Goal: Transaction & Acquisition: Purchase product/service

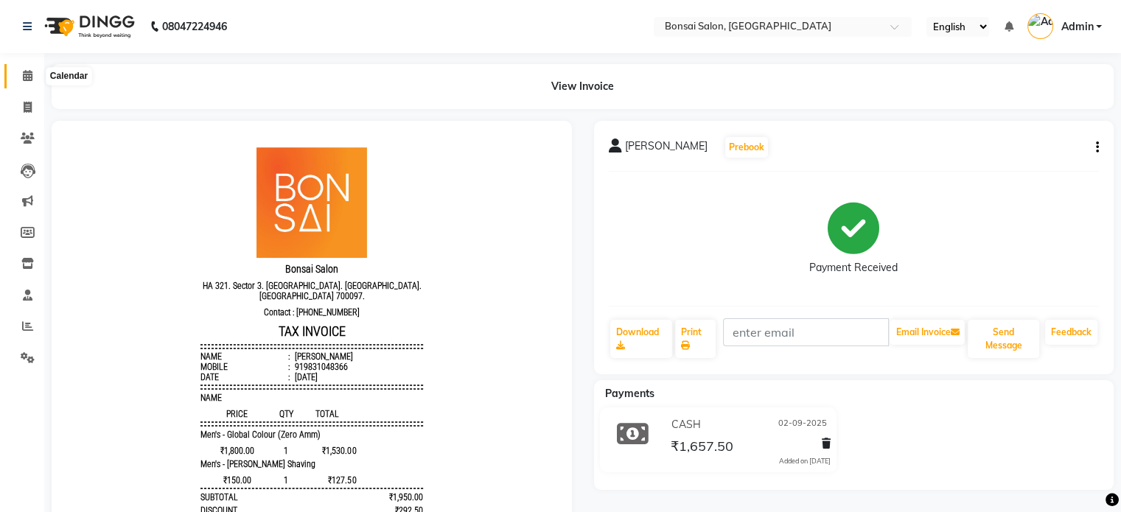
click at [29, 72] on icon at bounding box center [28, 75] width 10 height 11
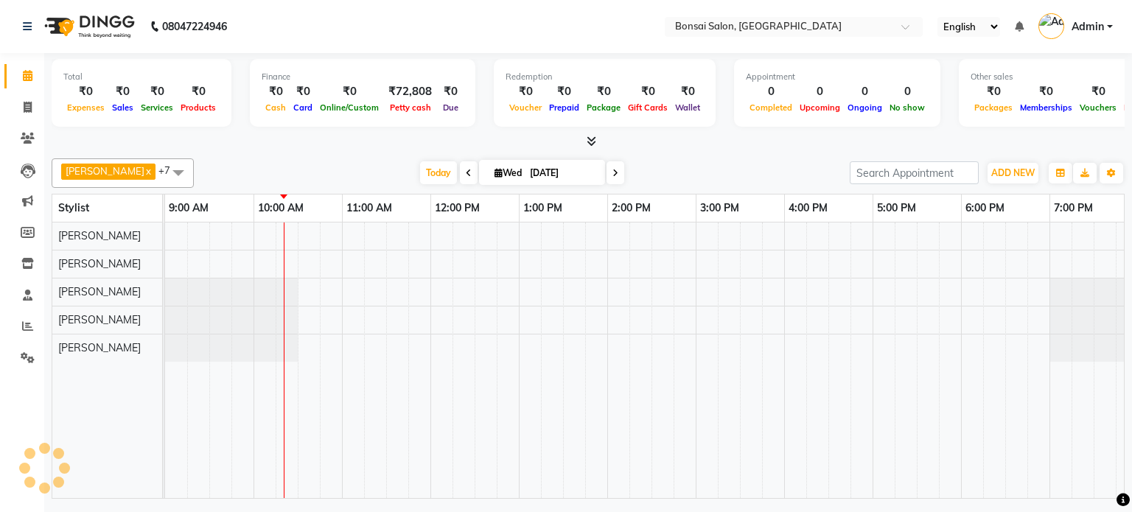
scroll to position [0, 13]
click at [1029, 439] on td at bounding box center [1039, 361] width 22 height 276
click at [1018, 170] on span "ADD NEW" at bounding box center [1012, 172] width 43 height 11
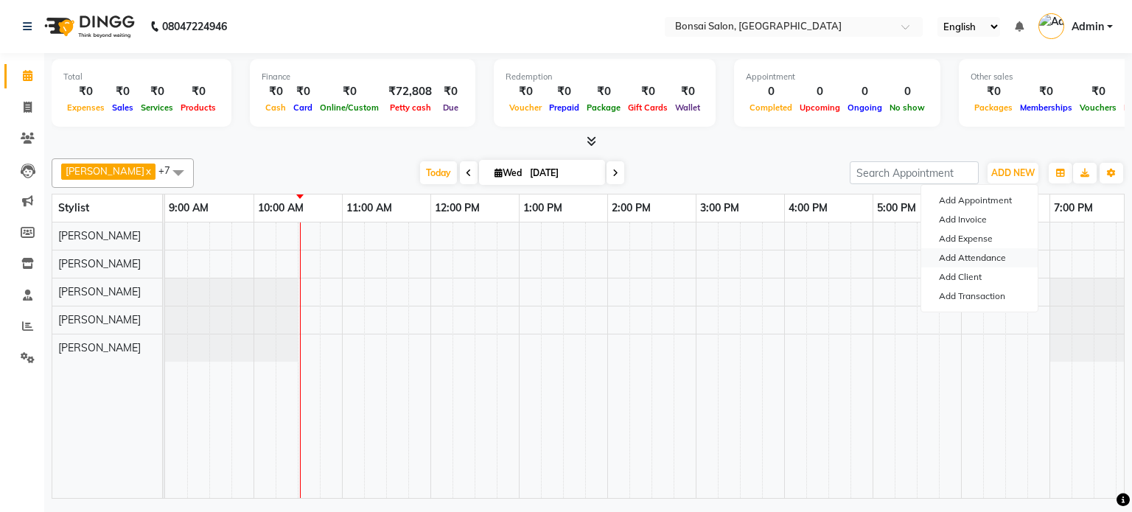
click at [955, 256] on link "Add Attendance" at bounding box center [979, 257] width 116 height 19
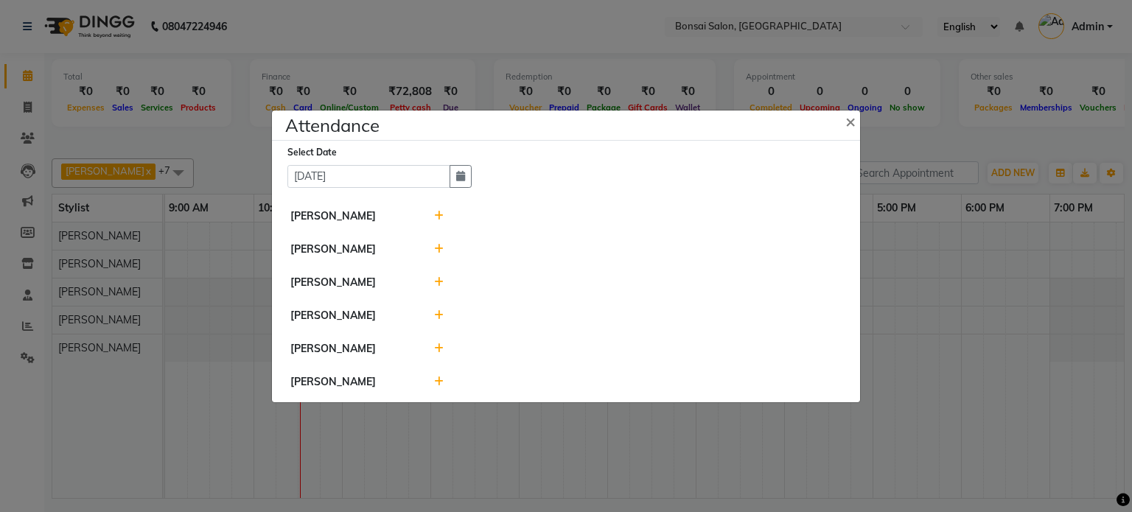
click at [439, 251] on icon at bounding box center [439, 249] width 10 height 10
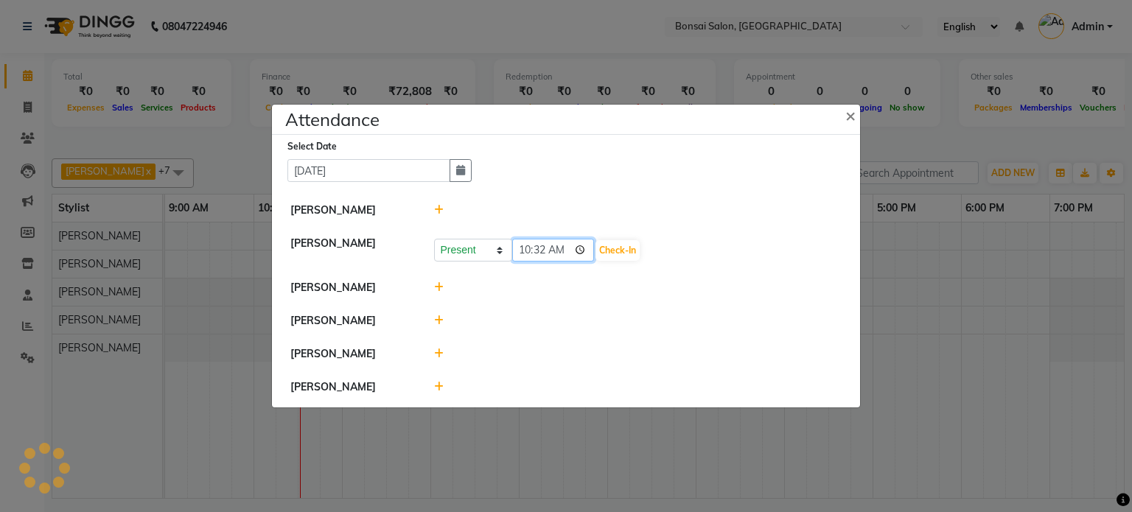
click at [541, 256] on input "10:32" at bounding box center [553, 250] width 83 height 23
type input "10:28"
click at [612, 247] on button "Check-In" at bounding box center [618, 250] width 44 height 21
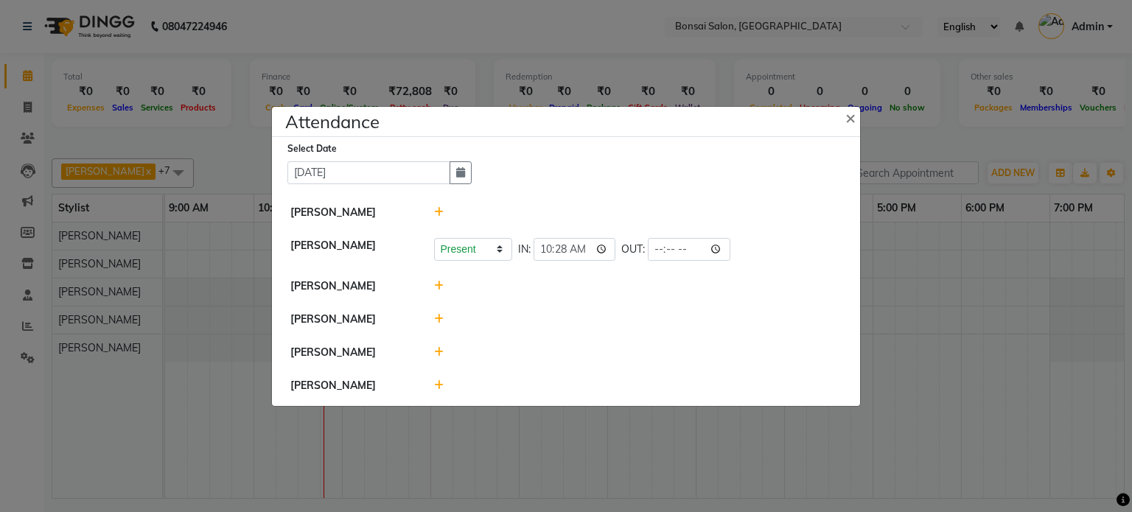
click at [1040, 436] on ngb-modal-window "Attendance × Select Date [DATE] [PERSON_NAME] Present Absent Late Half Day Week…" at bounding box center [566, 256] width 1132 height 512
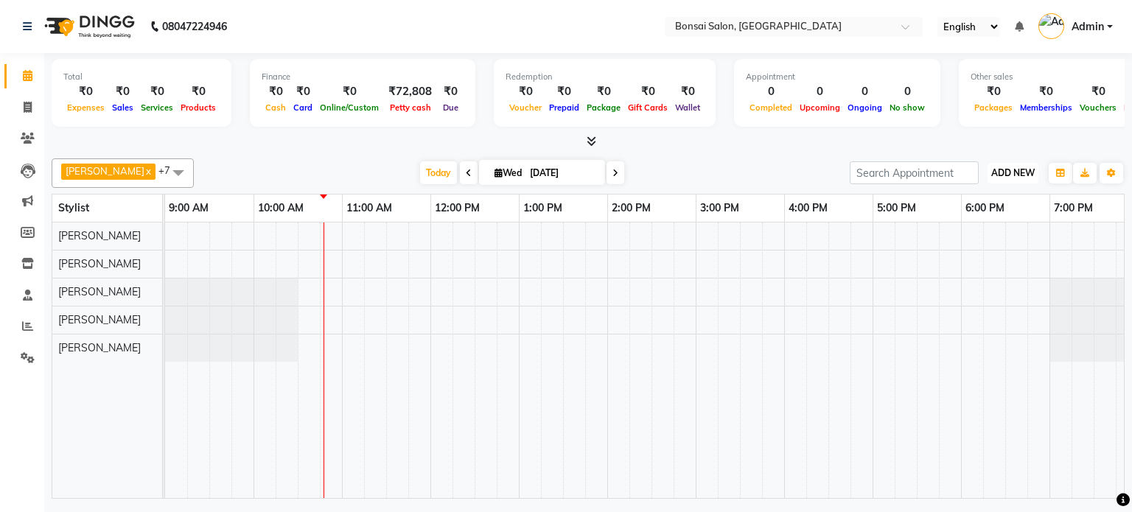
click at [1020, 170] on span "ADD NEW" at bounding box center [1012, 172] width 43 height 11
click at [958, 255] on link "Add Attendance" at bounding box center [979, 257] width 116 height 19
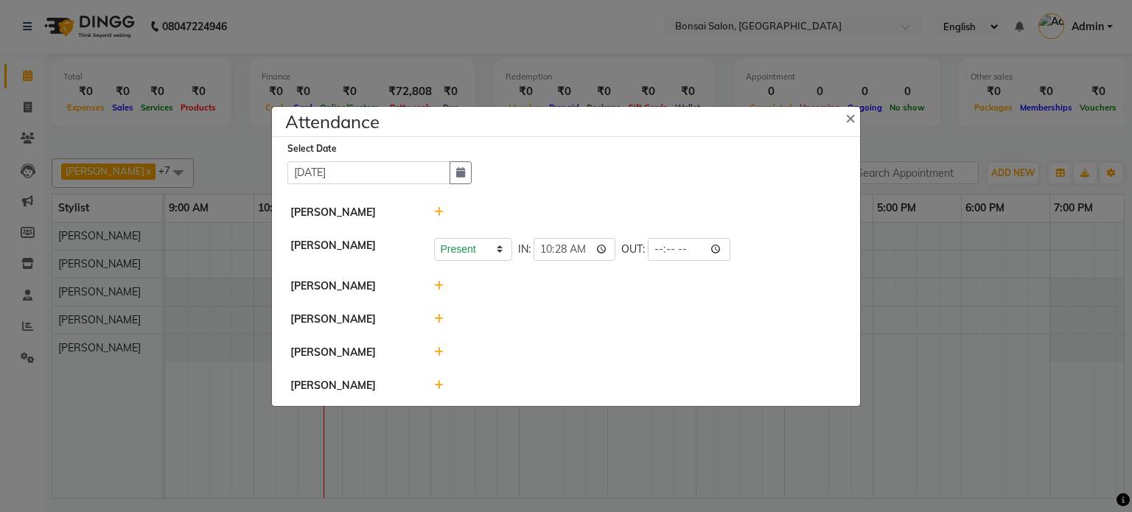
click at [438, 354] on icon at bounding box center [439, 352] width 10 height 10
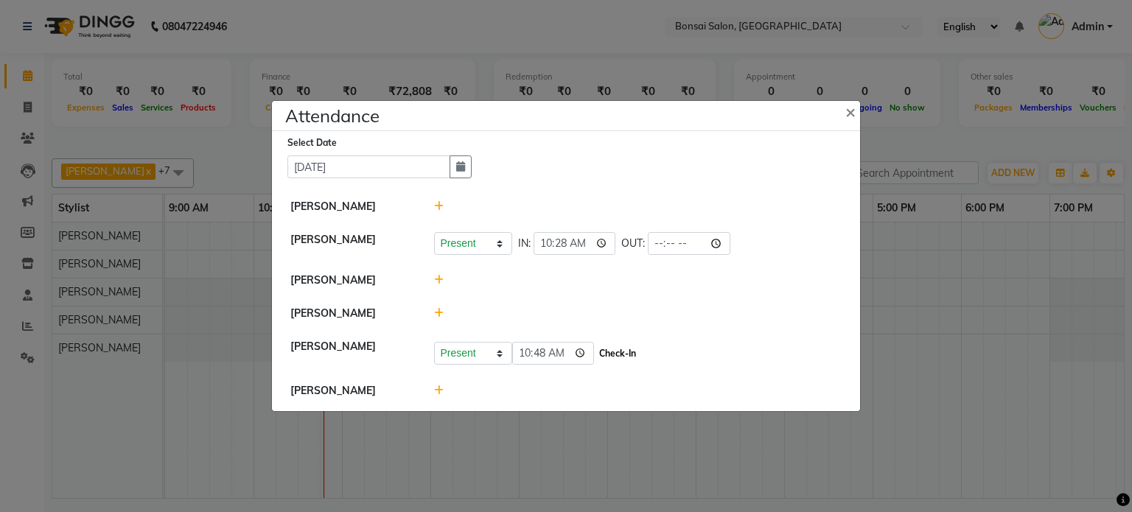
click at [596, 352] on button "Check-In" at bounding box center [618, 353] width 44 height 21
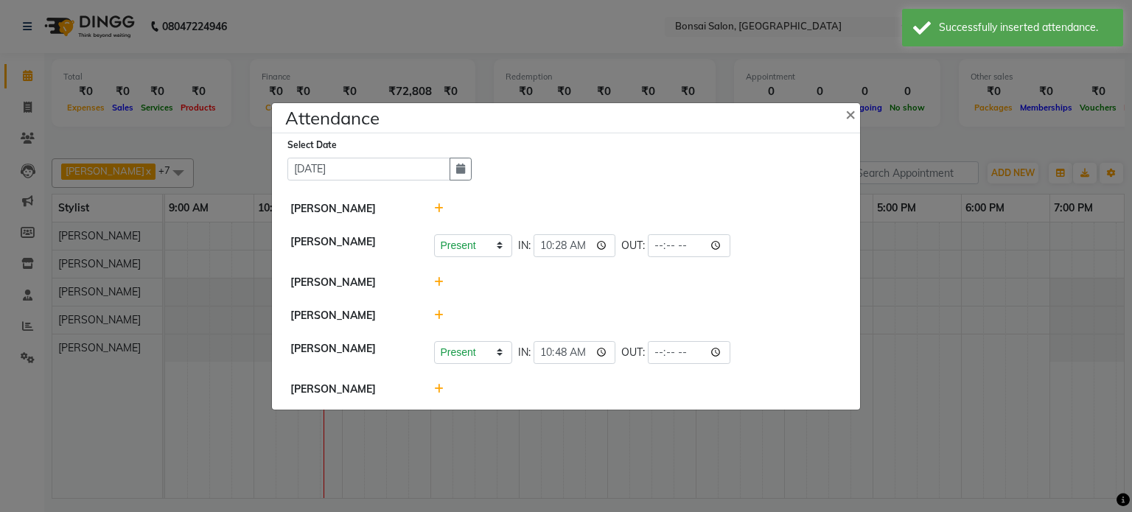
click at [439, 387] on icon at bounding box center [439, 389] width 10 height 10
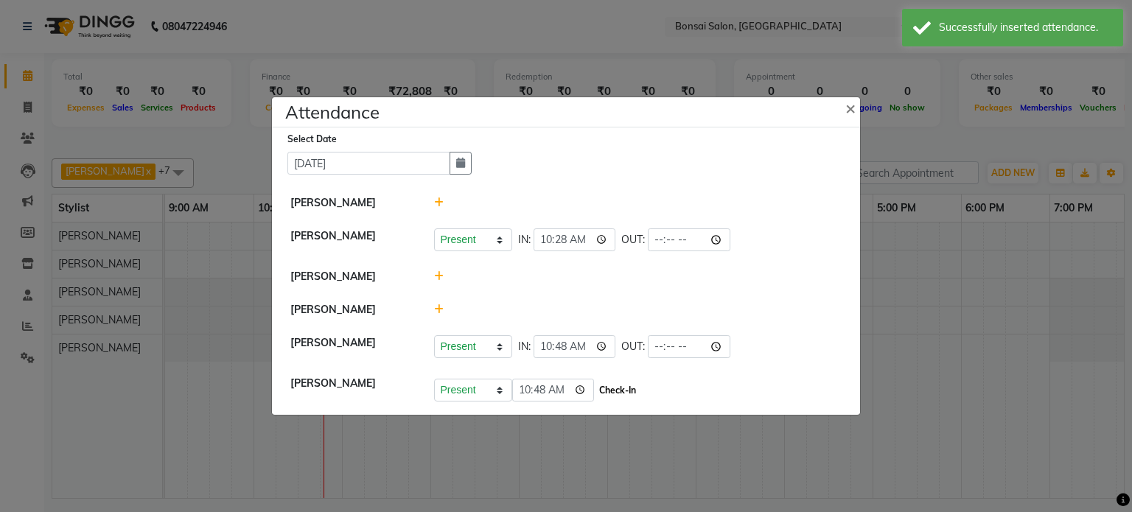
click at [601, 392] on button "Check-In" at bounding box center [618, 390] width 44 height 21
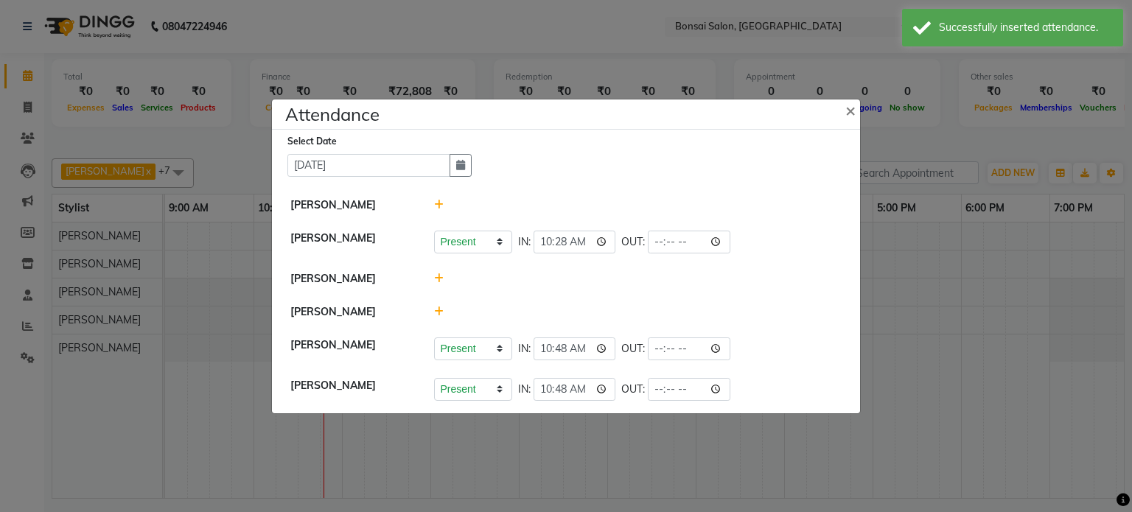
click at [436, 312] on icon at bounding box center [439, 312] width 10 height 10
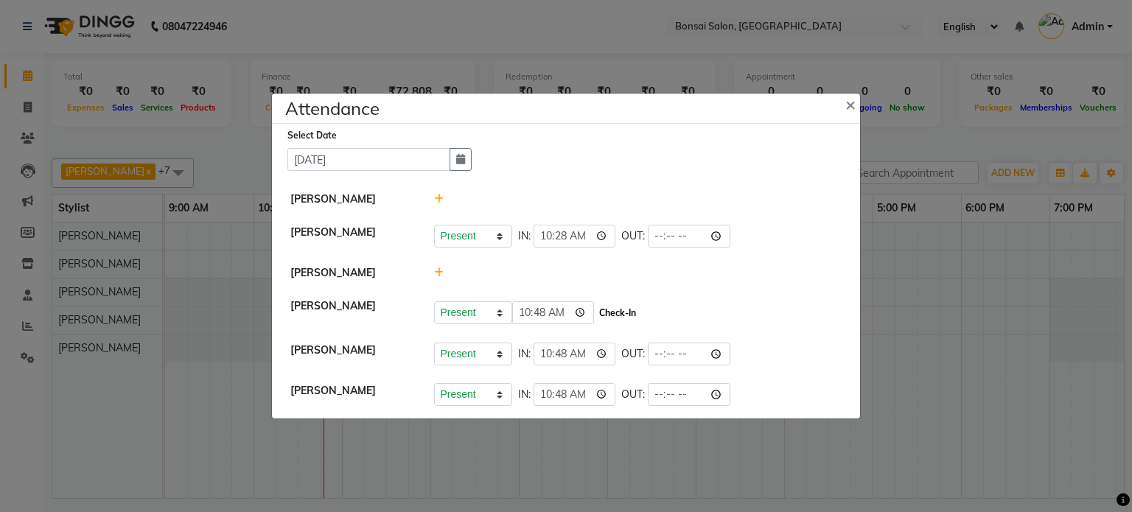
click at [603, 309] on button "Check-In" at bounding box center [618, 313] width 44 height 21
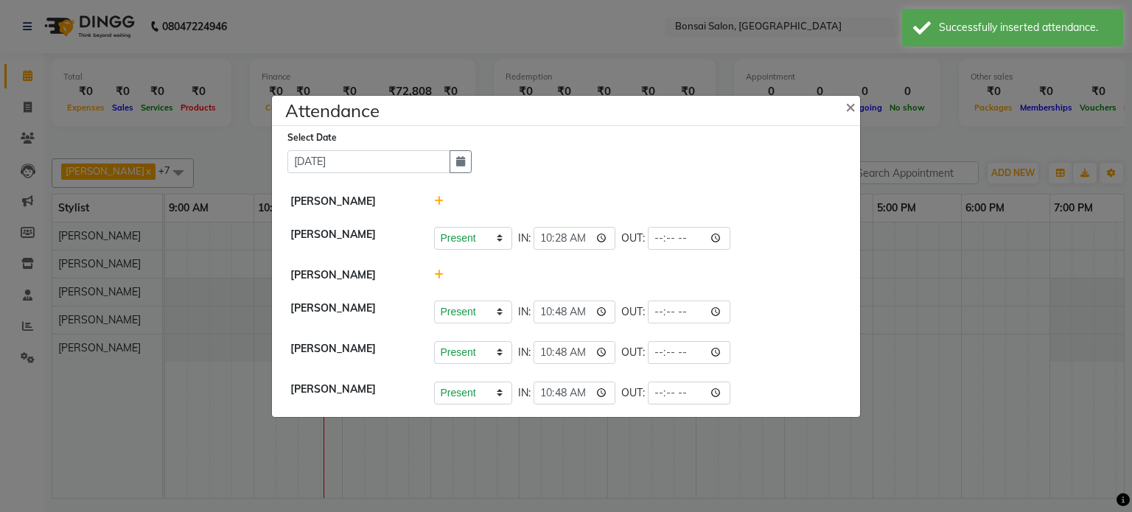
click at [440, 203] on icon at bounding box center [439, 201] width 10 height 10
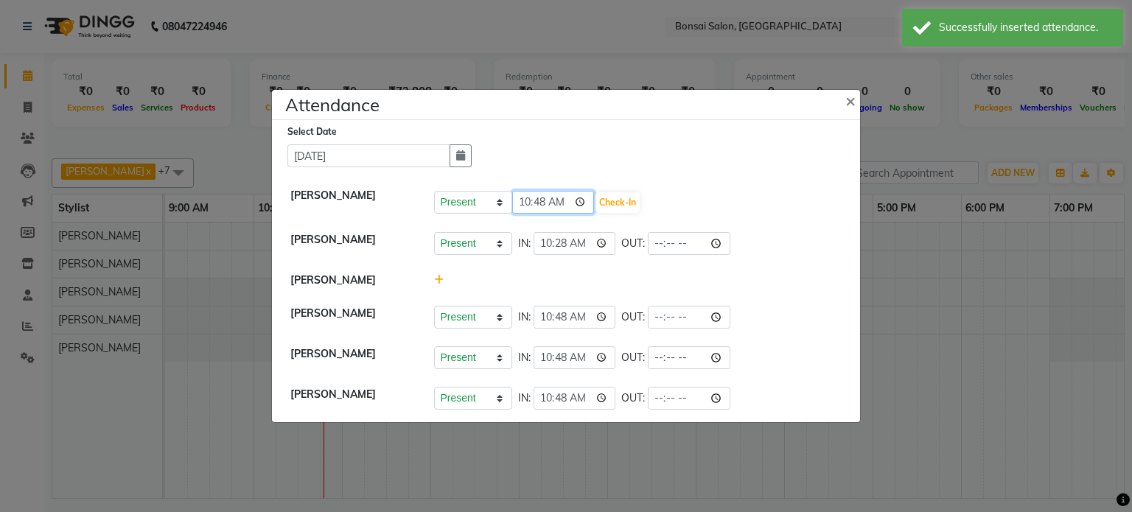
click at [528, 205] on input "10:48" at bounding box center [553, 202] width 83 height 23
click at [557, 205] on input "10:48" at bounding box center [553, 202] width 83 height 23
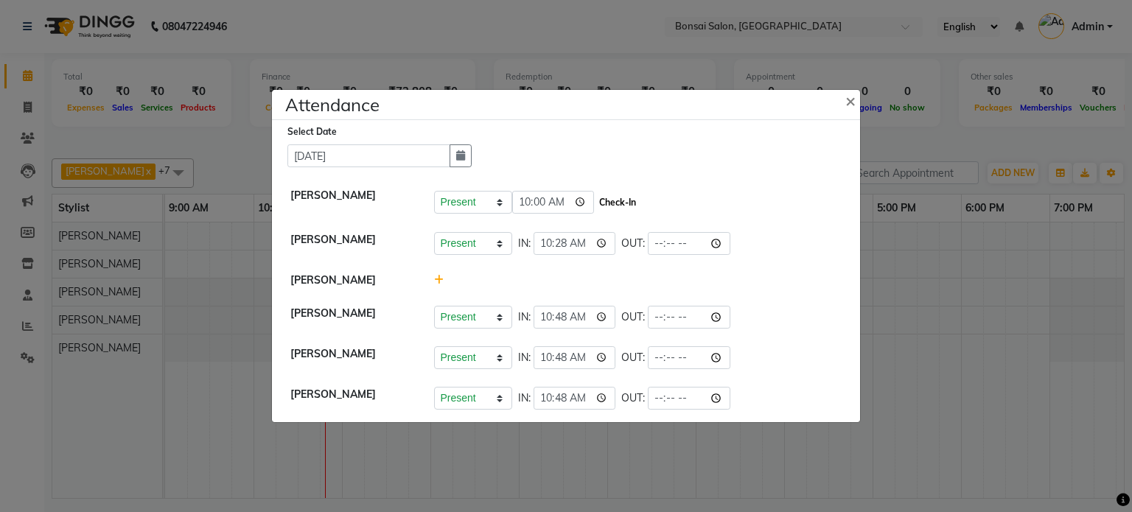
type input "10:00"
click at [596, 204] on button "Check-In" at bounding box center [618, 202] width 44 height 21
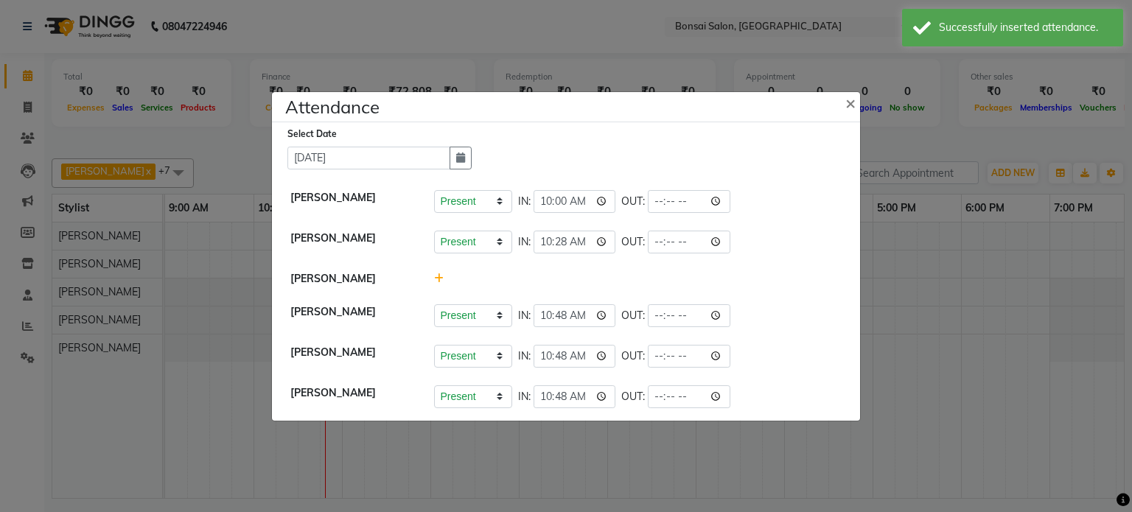
click at [436, 281] on icon at bounding box center [439, 278] width 10 height 10
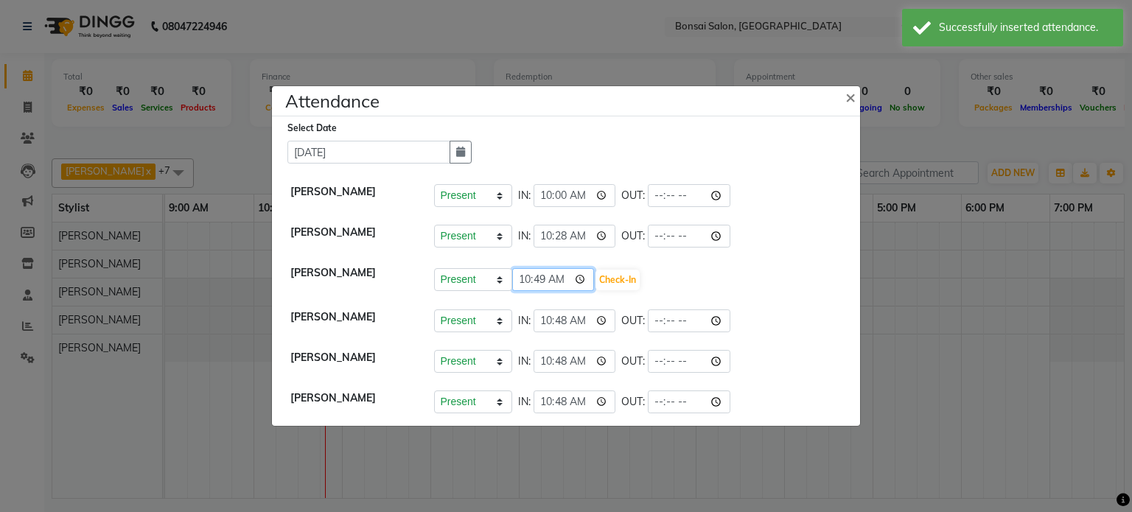
click at [529, 279] on input "10:49" at bounding box center [553, 279] width 83 height 23
click at [543, 279] on input "10:49" at bounding box center [553, 279] width 83 height 23
type input "10:00"
click at [596, 276] on button "Check-In" at bounding box center [618, 280] width 44 height 21
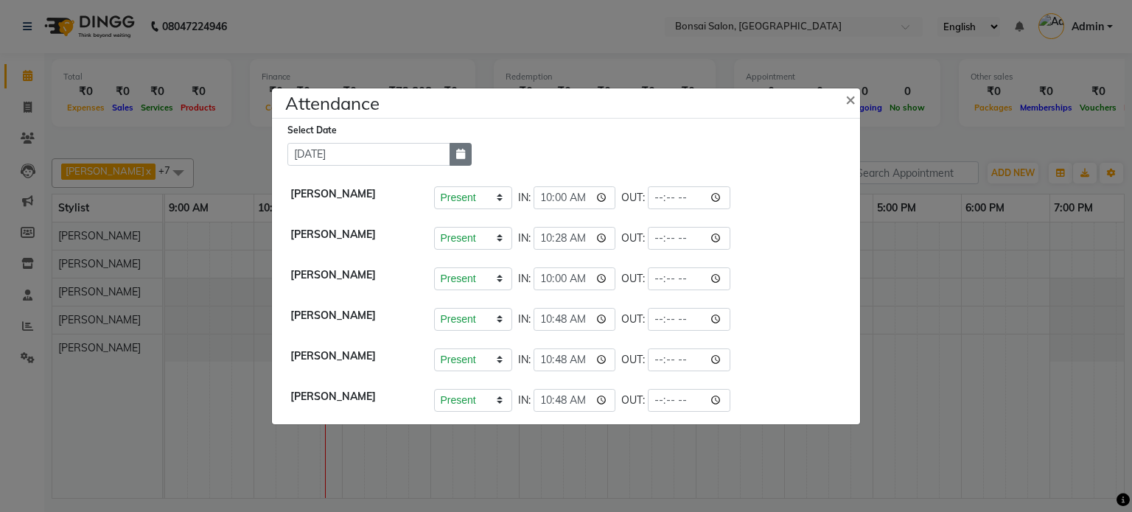
click at [460, 150] on icon "button" at bounding box center [460, 154] width 9 height 10
select select "9"
select select "2025"
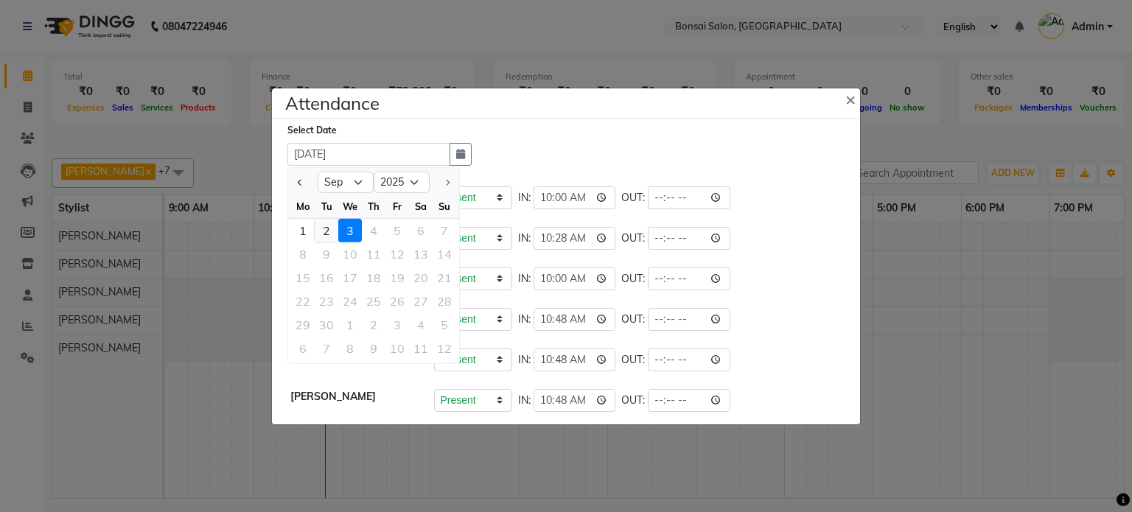
click at [321, 232] on div "2" at bounding box center [327, 230] width 24 height 24
type input "02-09-2025"
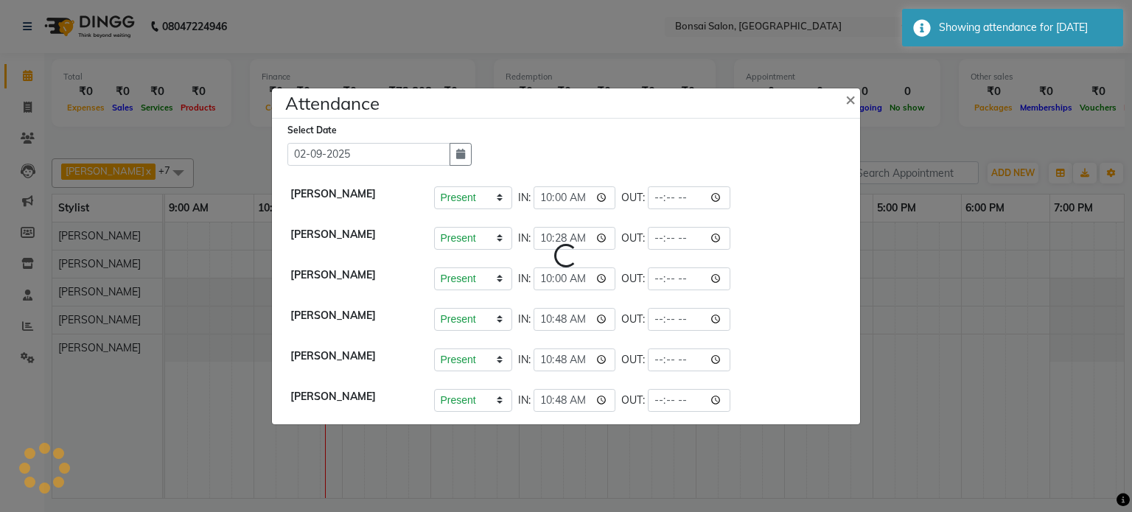
select select "A"
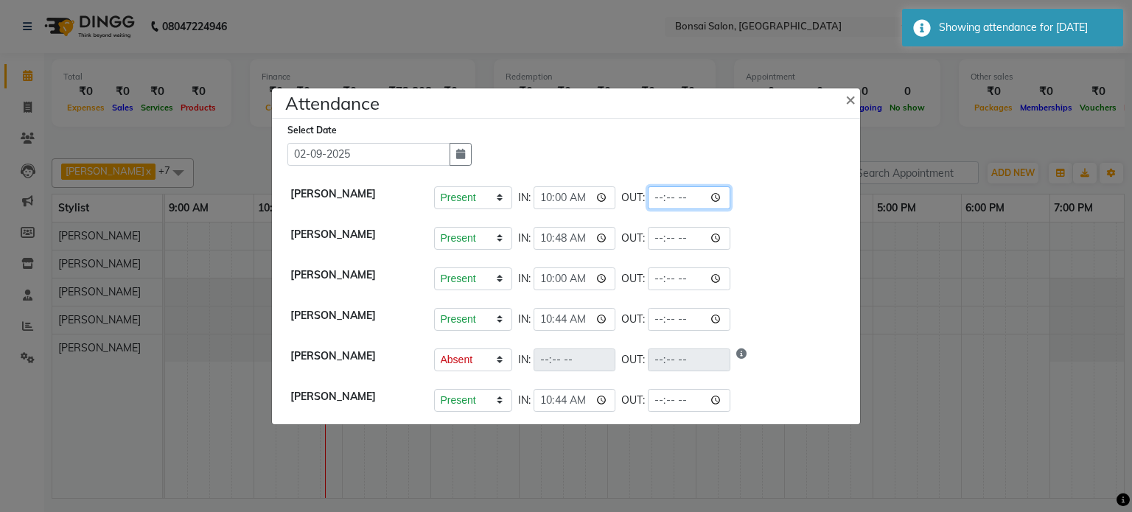
click at [683, 192] on input "time" at bounding box center [689, 197] width 83 height 23
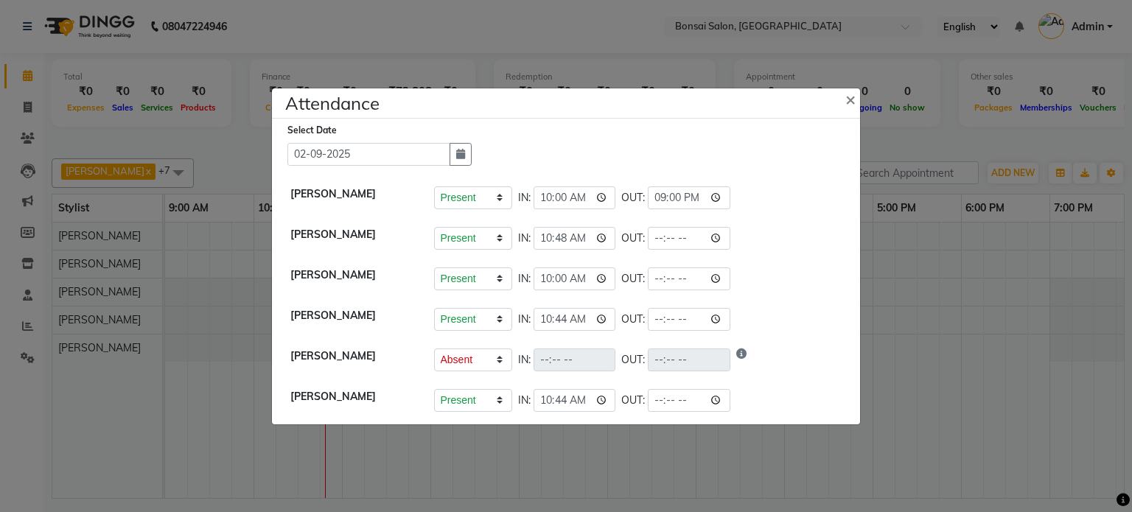
type input "21:00"
click at [787, 323] on div "Present Absent Late Half Day Weekly Off IN: 10:44 OUT:" at bounding box center [638, 319] width 408 height 23
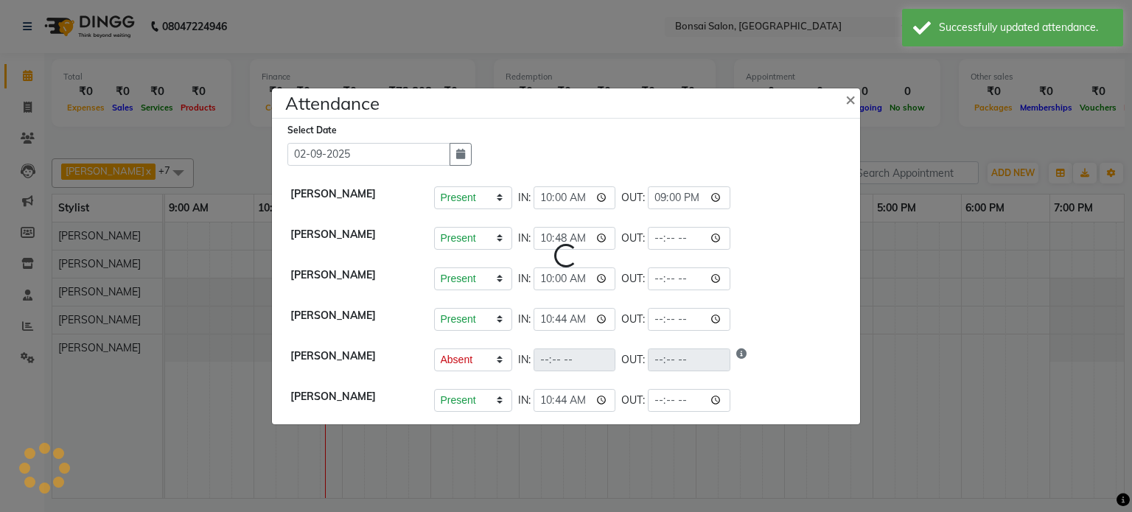
select select "A"
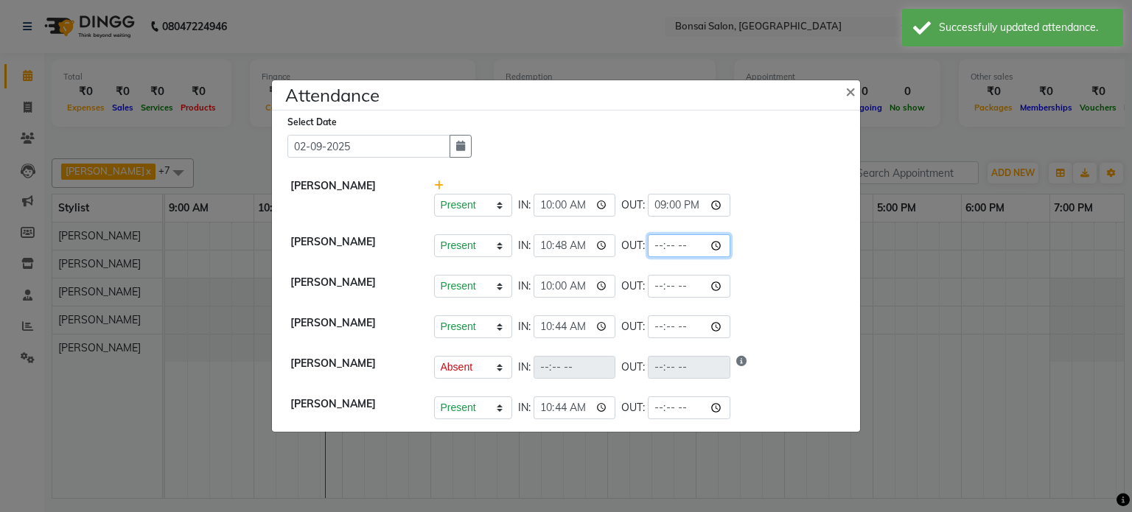
click at [656, 249] on input "time" at bounding box center [689, 245] width 83 height 23
click at [675, 247] on input "time" at bounding box center [689, 245] width 83 height 23
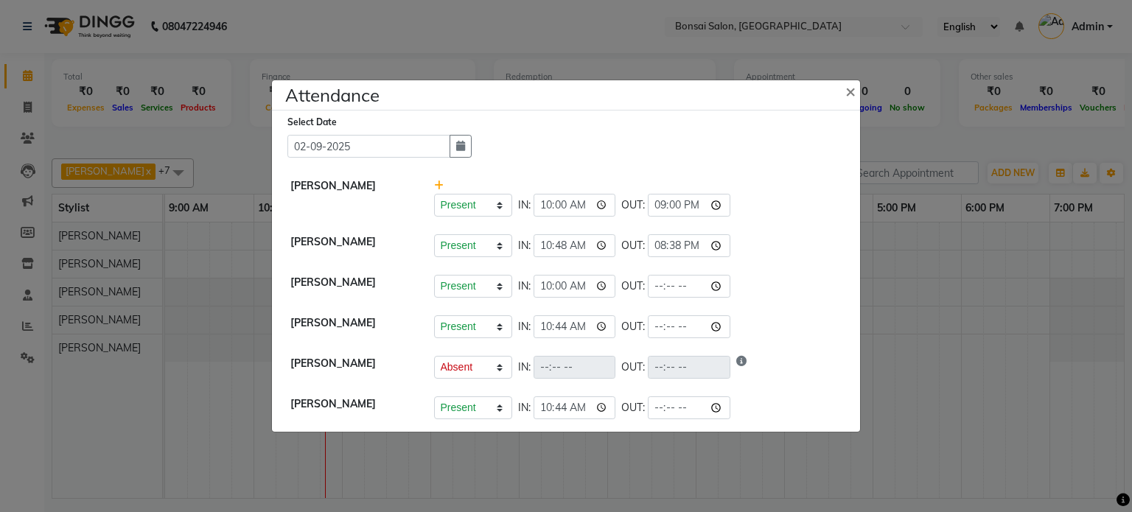
type input "20:38"
click at [743, 341] on li "Rohit Pradhan Present Absent Late Half Day Weekly Off IN: 10:44 OUT:" at bounding box center [566, 327] width 581 height 41
select select "A"
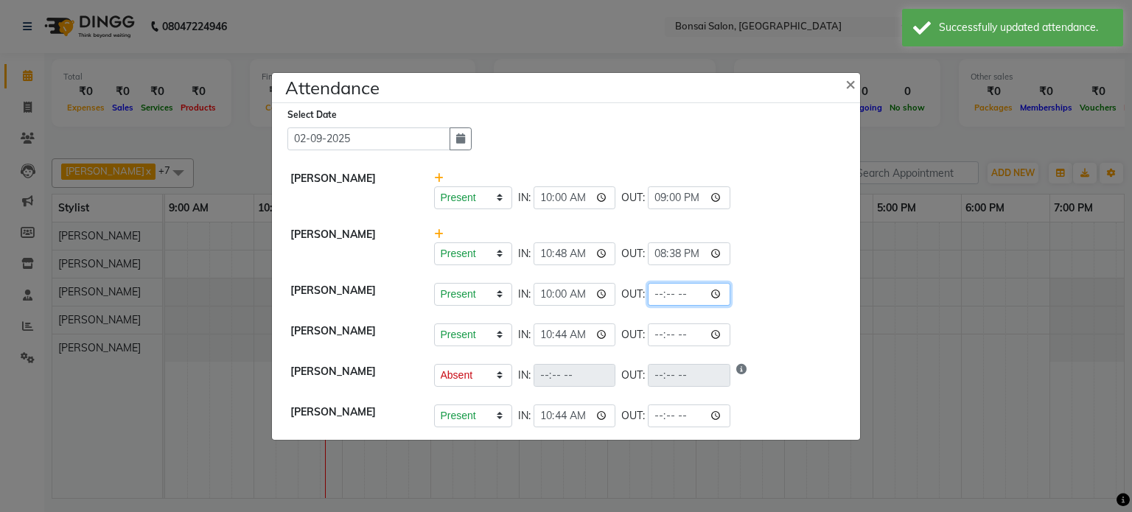
click at [654, 297] on input "time" at bounding box center [689, 294] width 83 height 23
click at [648, 297] on input "time" at bounding box center [689, 294] width 83 height 23
click at [684, 293] on input "time" at bounding box center [689, 294] width 83 height 23
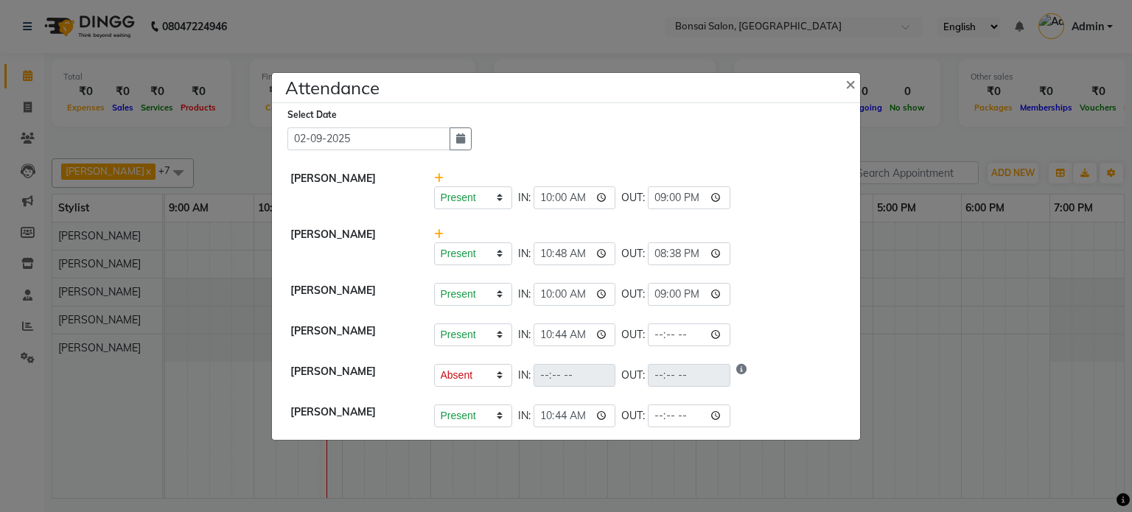
type input "21:00"
click at [761, 354] on li "Rohit Pradhan Present Absent Late Half Day Weekly Off IN: 10:44 OUT:" at bounding box center [566, 335] width 581 height 41
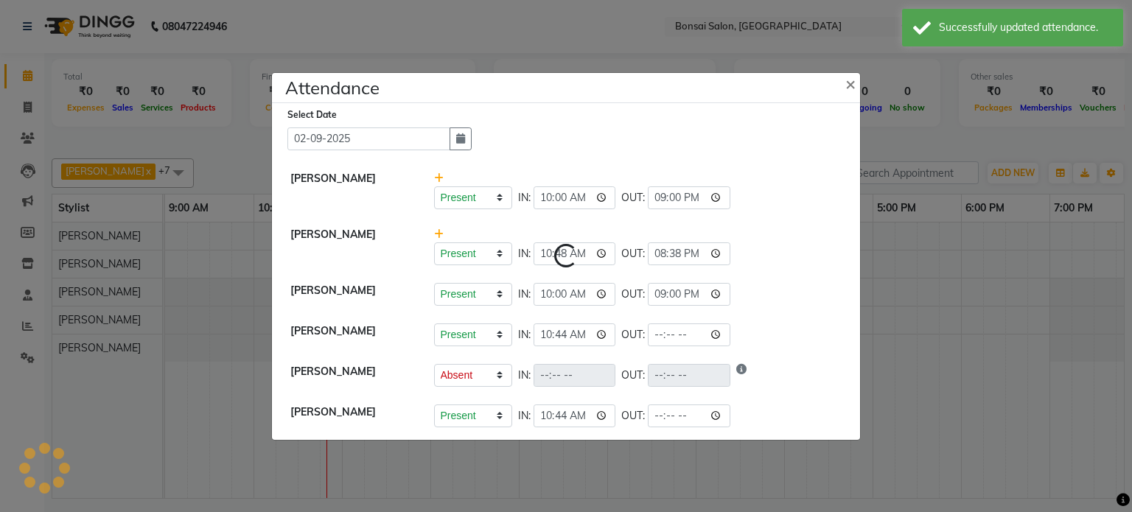
select select "A"
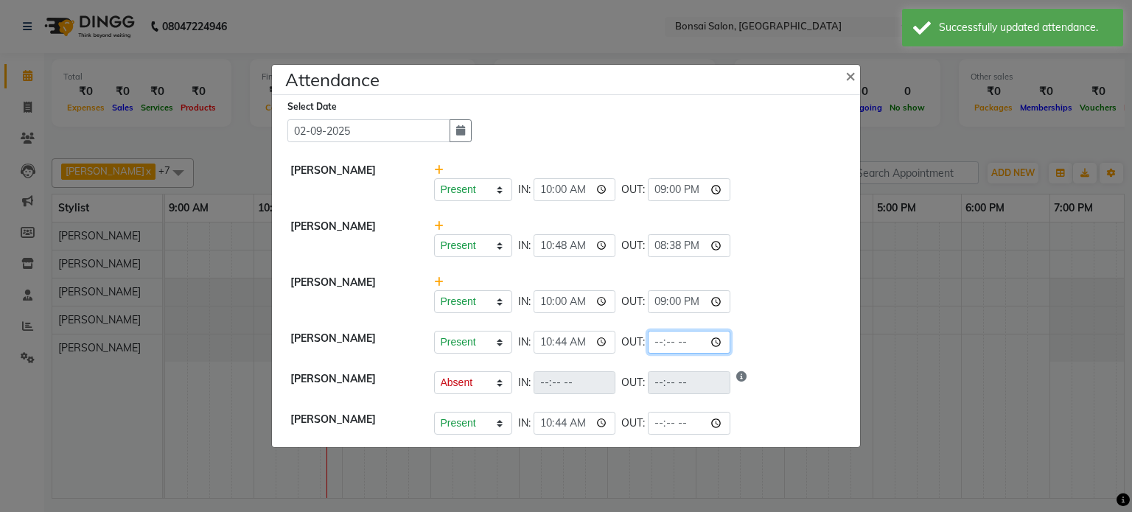
click at [649, 346] on input "time" at bounding box center [689, 342] width 83 height 23
click at [680, 340] on input "time" at bounding box center [689, 342] width 83 height 23
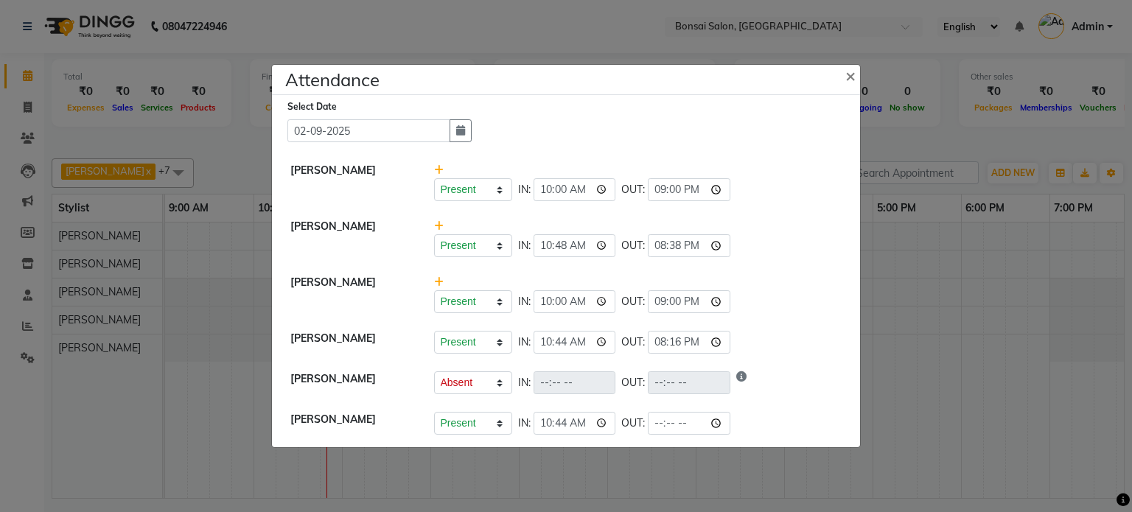
type input "20:16"
click at [733, 339] on div "Present Absent Late Half Day Weekly Off IN: 10:44 OUT: 20:16" at bounding box center [638, 342] width 408 height 23
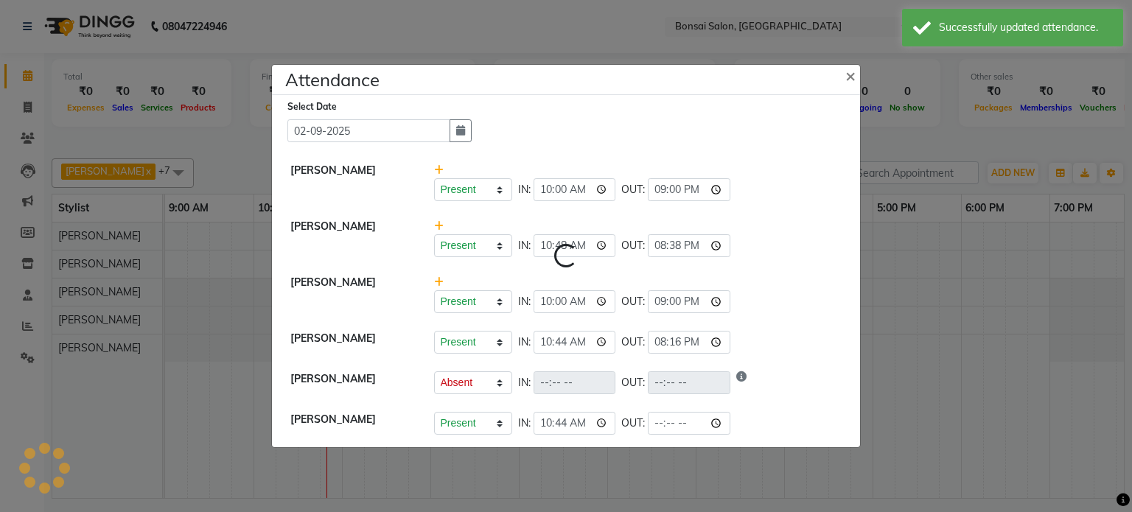
select select "A"
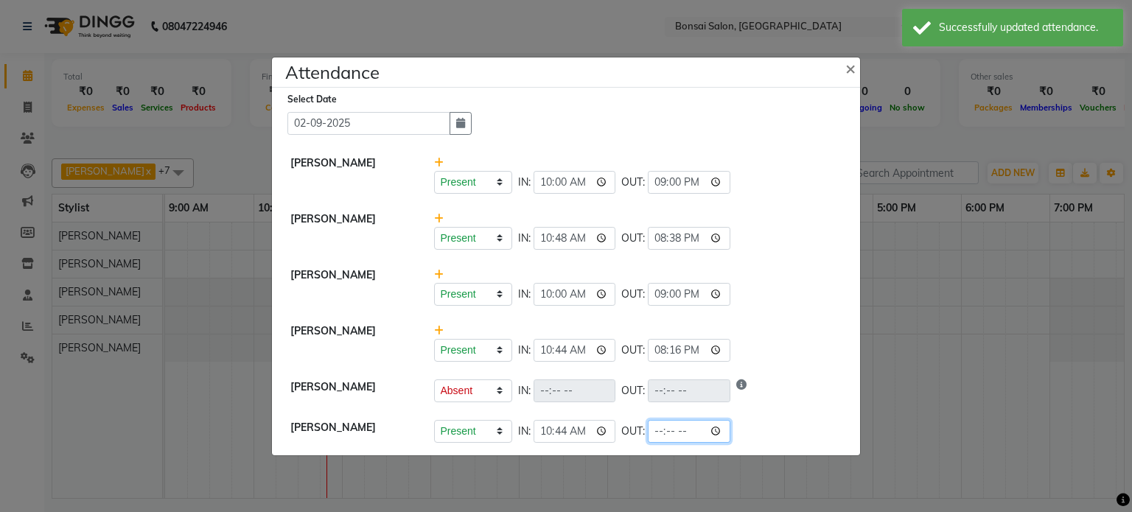
click at [657, 428] on input "time" at bounding box center [689, 431] width 83 height 23
click at [681, 430] on input "time" at bounding box center [689, 431] width 83 height 23
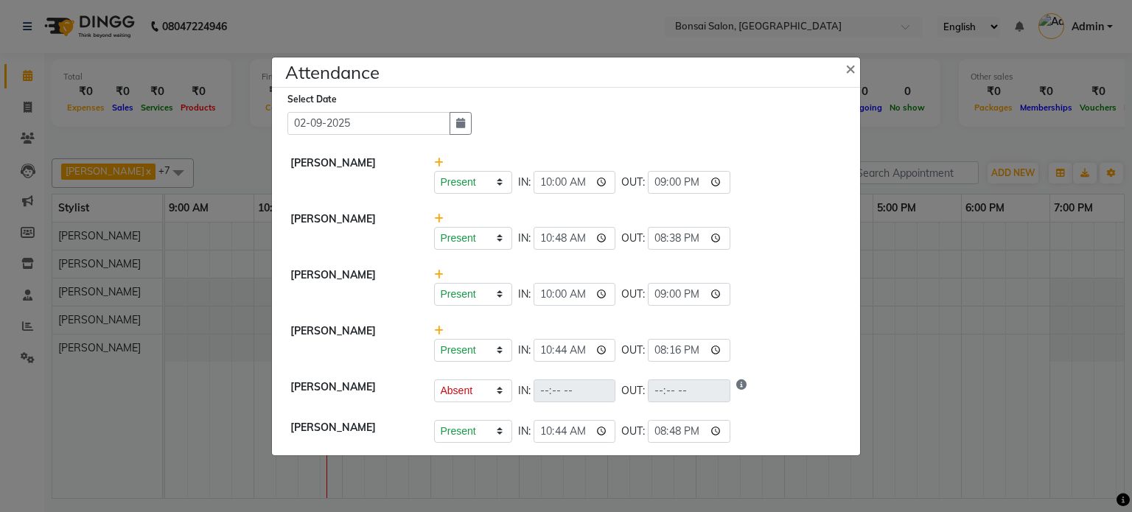
type input "20:48"
click at [782, 408] on li "Sujata Ghosh Present Absent Late Half Day Weekly Off IN: OUT:" at bounding box center [566, 391] width 581 height 41
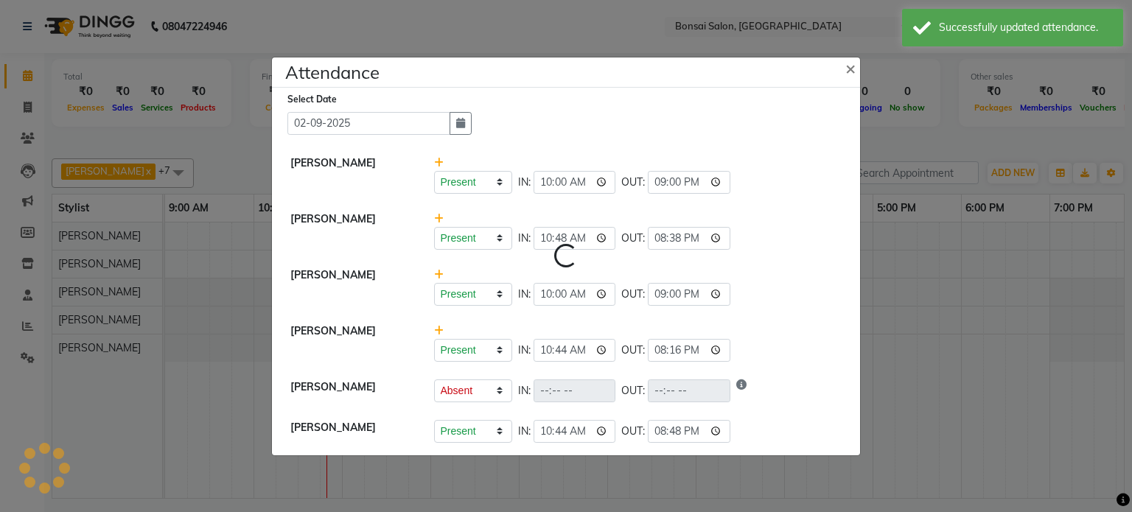
select select "A"
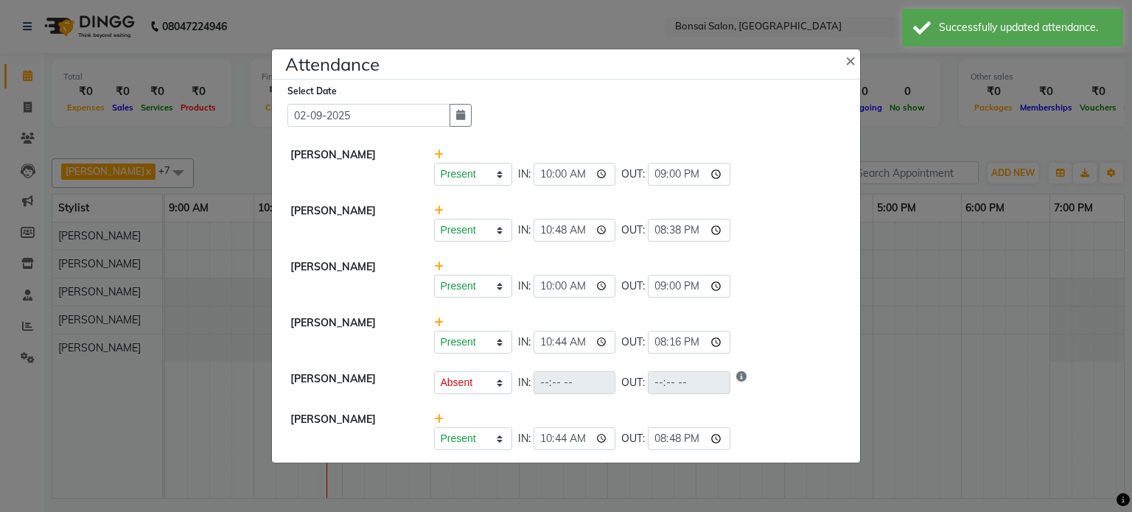
click at [999, 355] on ngb-modal-window "Attendance × Select Date 02-09-2025 Kathy Present Absent Late Half Day Weekly O…" at bounding box center [566, 256] width 1132 height 512
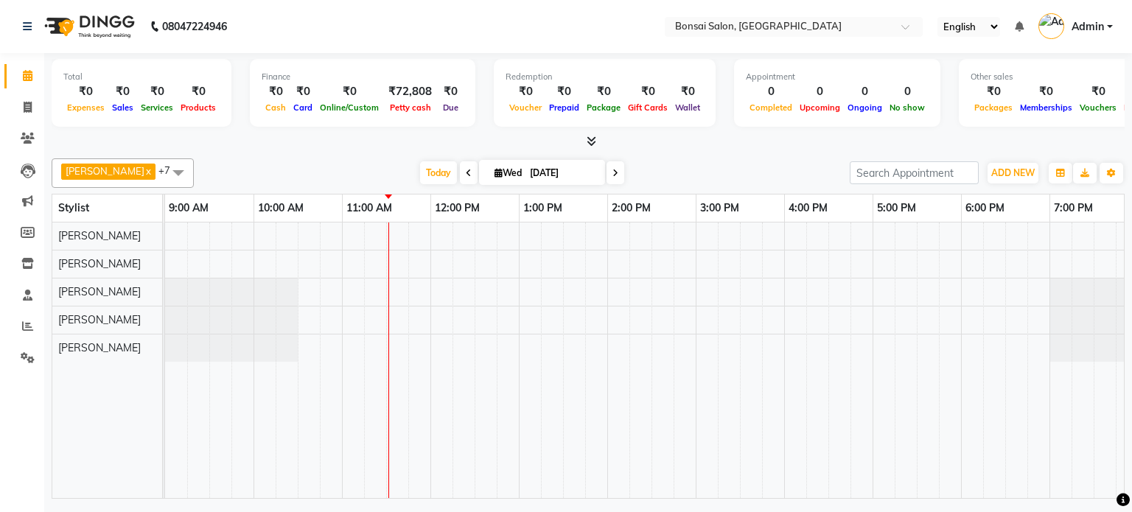
click at [47, 42] on img at bounding box center [88, 26] width 101 height 41
click at [21, 106] on span at bounding box center [28, 108] width 26 height 17
select select "service"
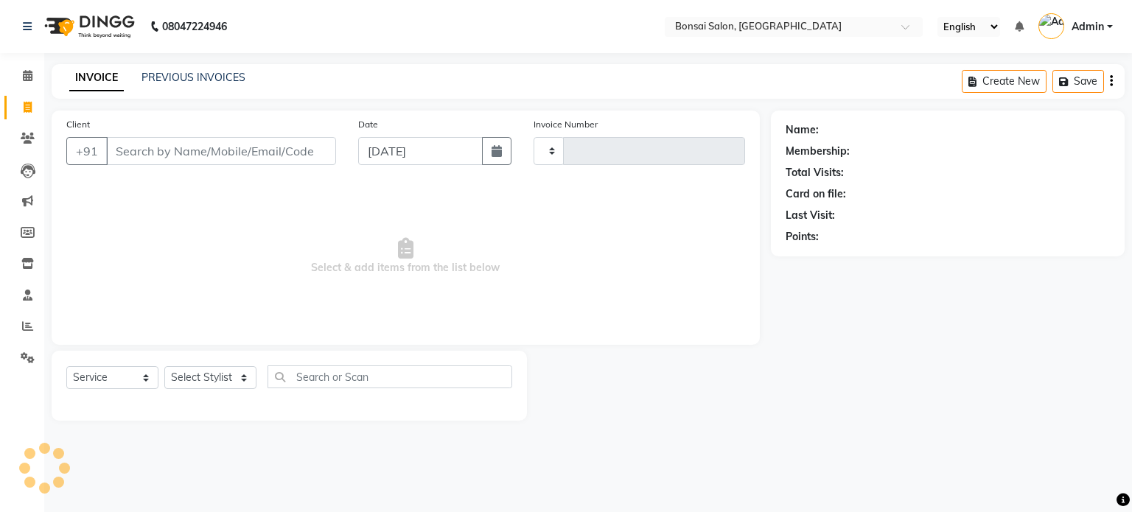
type input "0805"
select select "6719"
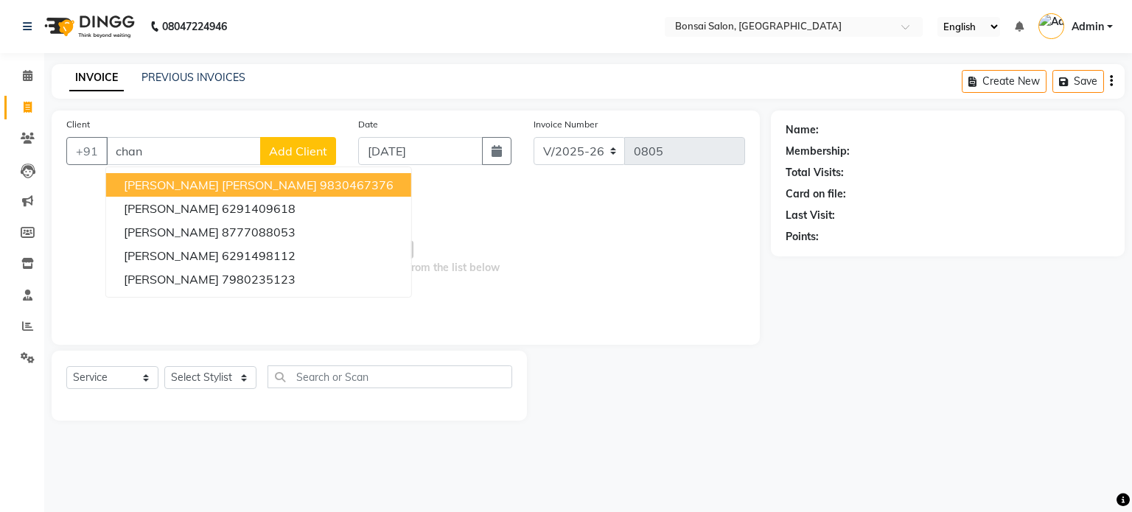
click at [170, 181] on span "[PERSON_NAME] [PERSON_NAME]" at bounding box center [220, 185] width 193 height 15
type input "9830467376"
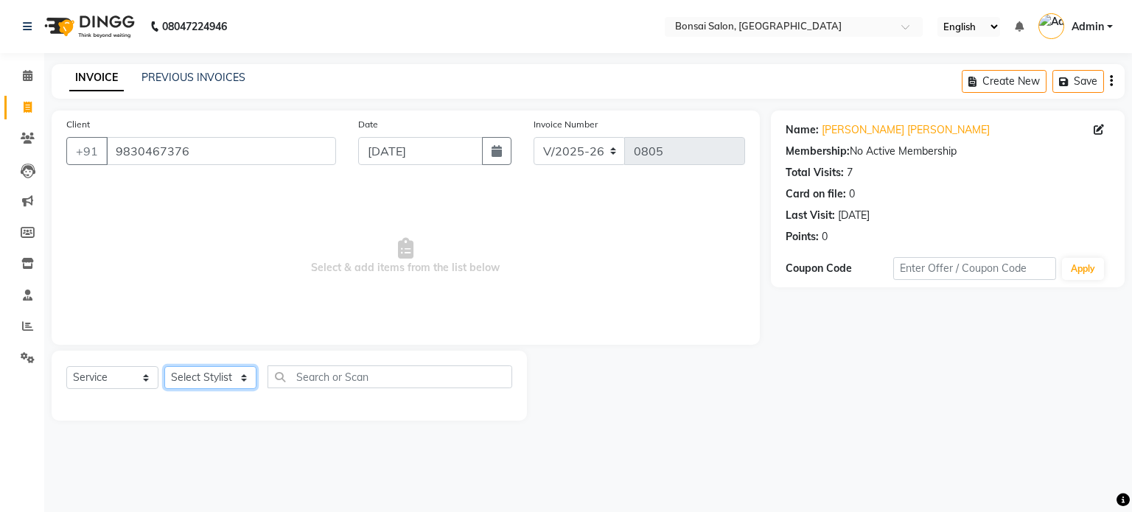
click at [206, 377] on select "Select Stylist [PERSON_NAME] [PERSON_NAME] [PERSON_NAME] [PERSON_NAME]" at bounding box center [210, 377] width 92 height 23
select select "87757"
click at [164, 367] on select "Select Stylist [PERSON_NAME] [PERSON_NAME] [PERSON_NAME] [PERSON_NAME]" at bounding box center [210, 377] width 92 height 23
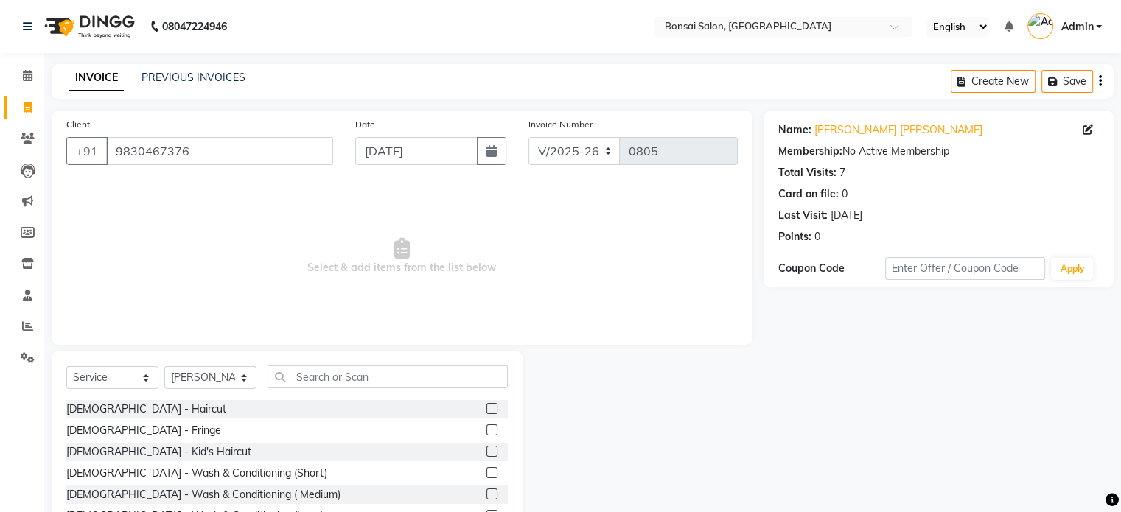
click at [486, 492] on label at bounding box center [491, 494] width 11 height 11
click at [486, 492] on input "checkbox" at bounding box center [491, 495] width 10 height 10
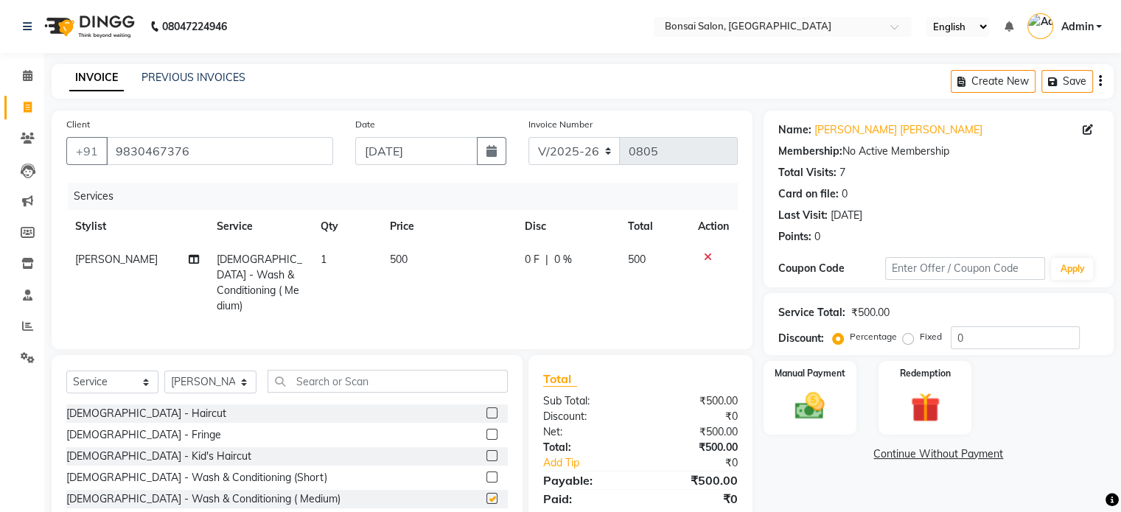
checkbox input "false"
click at [1071, 77] on button "Save" at bounding box center [1068, 81] width 52 height 23
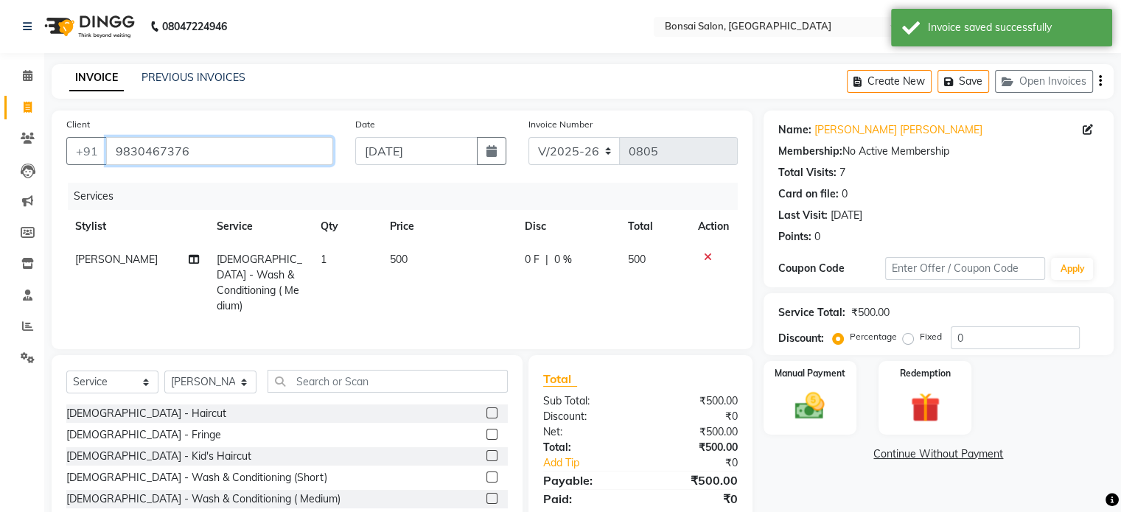
drag, startPoint x: 212, startPoint y: 158, endPoint x: 0, endPoint y: 144, distance: 212.7
click at [0, 144] on app-home "08047224946 Select Location × Bonsai Salon, Bidhannagar English ENGLISH Español…" at bounding box center [560, 297] width 1121 height 595
click at [24, 106] on icon at bounding box center [28, 107] width 8 height 11
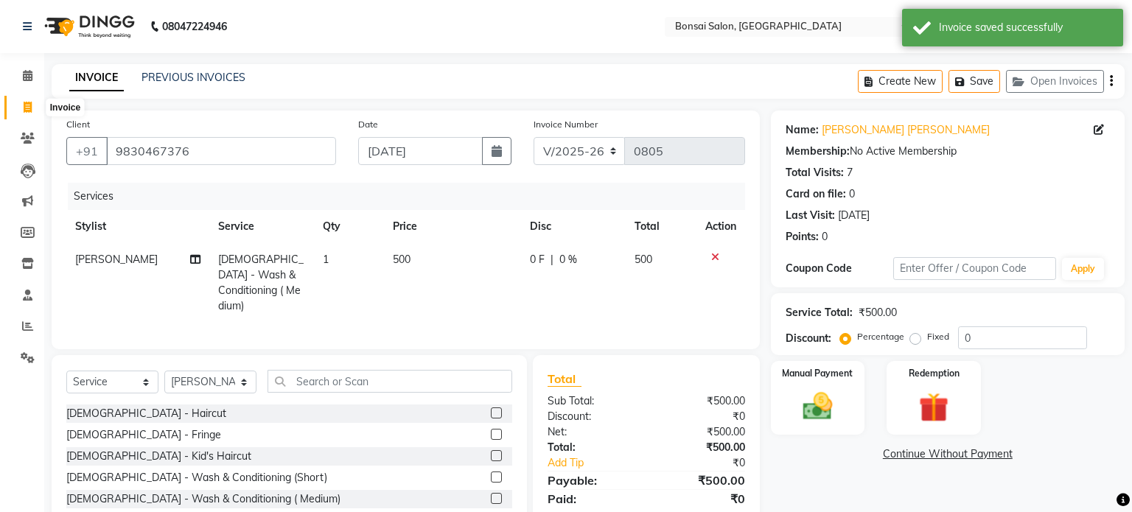
select select "6719"
select select "service"
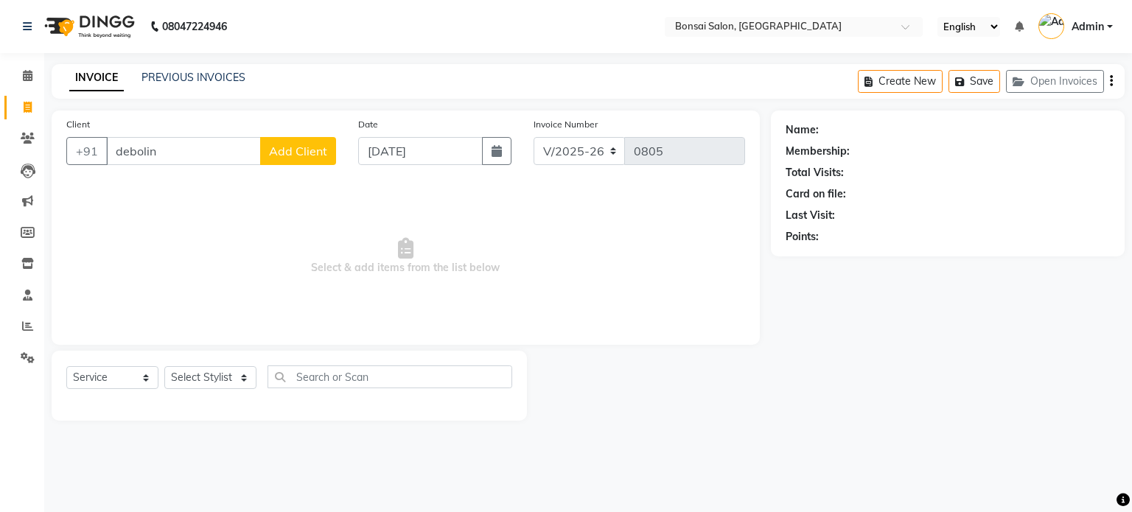
type input "debolina"
select select "6719"
select select "service"
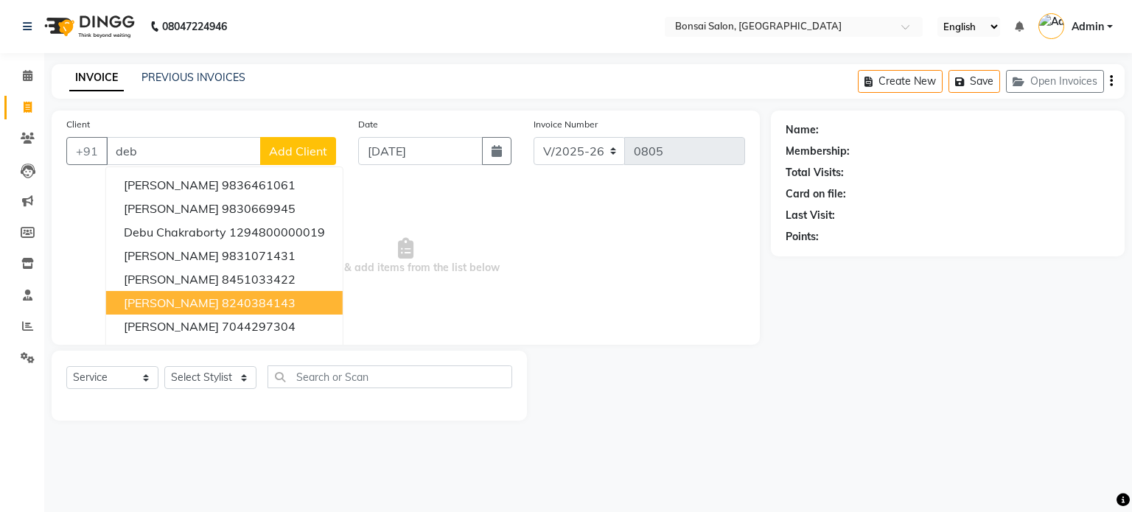
click at [168, 303] on span "[PERSON_NAME]" at bounding box center [171, 303] width 95 height 15
type input "8240384143"
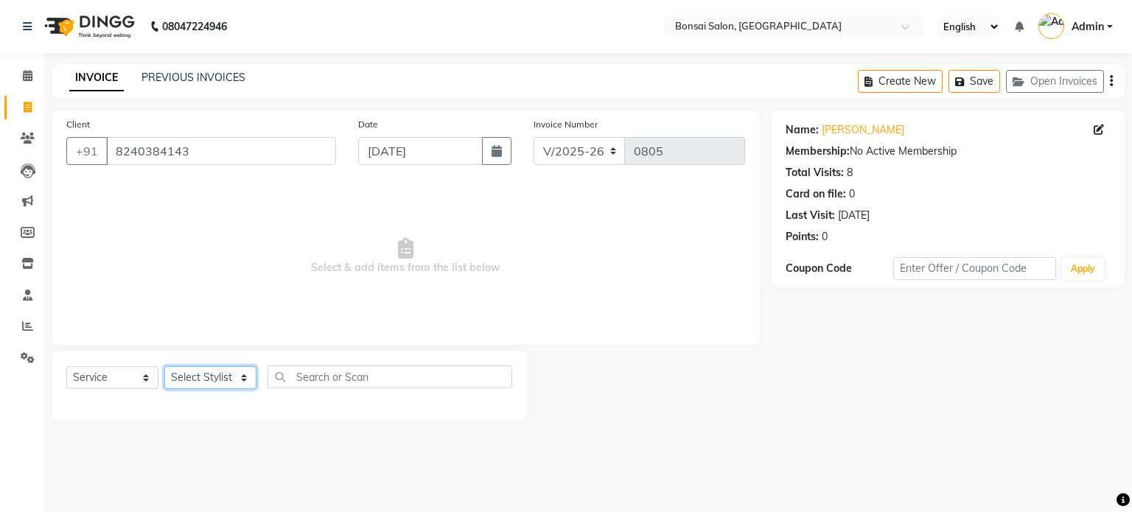
click at [192, 377] on select "Select Stylist [PERSON_NAME] [PERSON_NAME] [PERSON_NAME] [PERSON_NAME]" at bounding box center [210, 377] width 92 height 23
select select "53175"
click at [164, 367] on select "Select Stylist [PERSON_NAME] [PERSON_NAME] [PERSON_NAME] [PERSON_NAME]" at bounding box center [210, 377] width 92 height 23
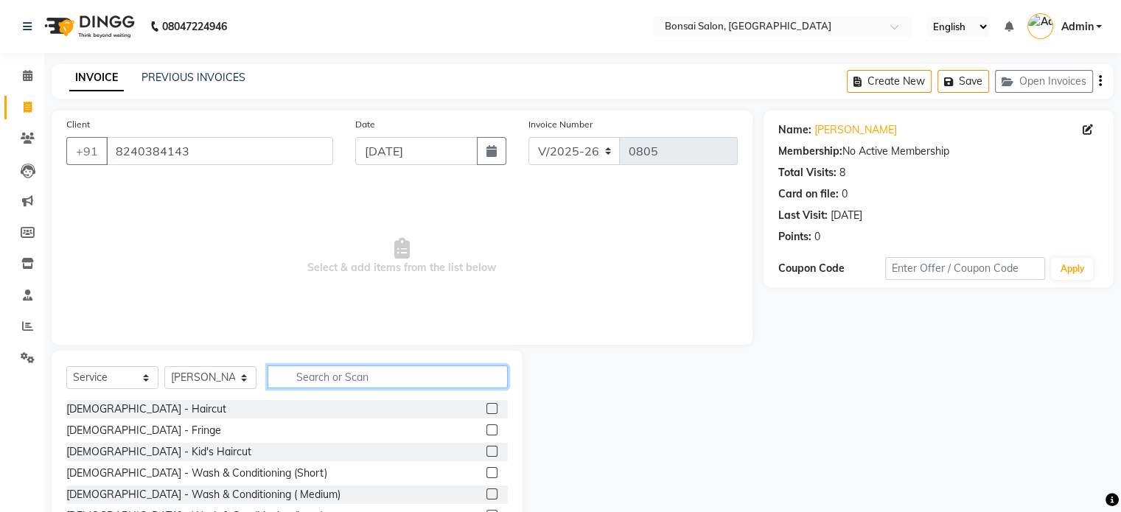
click at [289, 366] on input "text" at bounding box center [388, 377] width 240 height 23
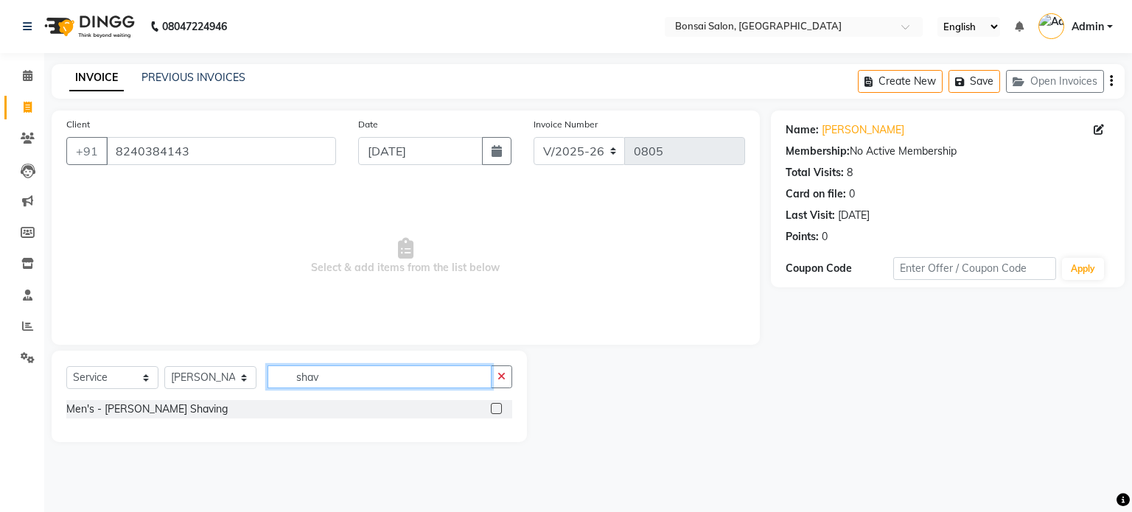
type input "shav"
click at [495, 408] on label at bounding box center [496, 408] width 11 height 11
click at [495, 408] on input "checkbox" at bounding box center [496, 410] width 10 height 10
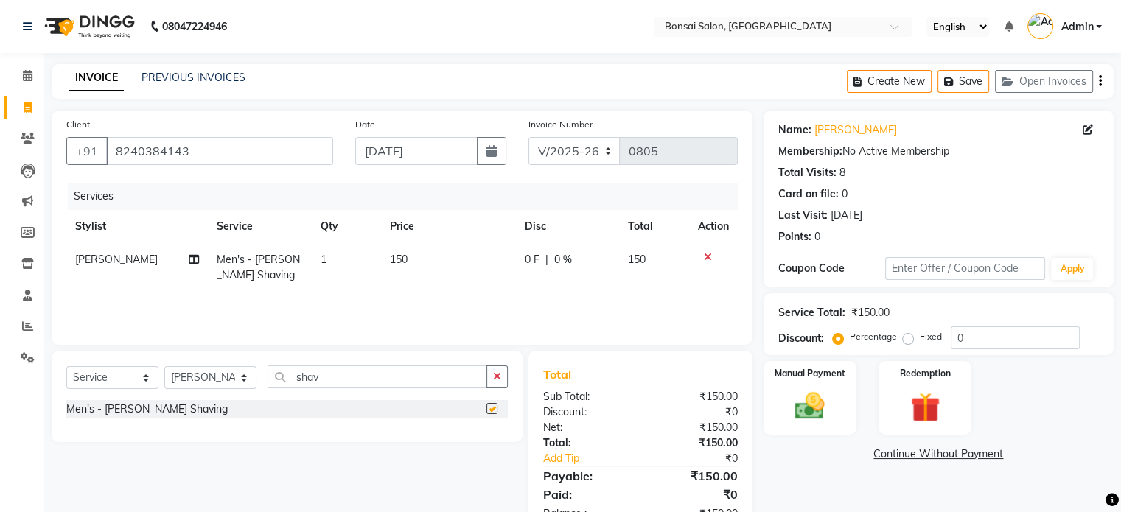
checkbox input "false"
click at [1024, 81] on button "Open Invoices" at bounding box center [1044, 81] width 98 height 23
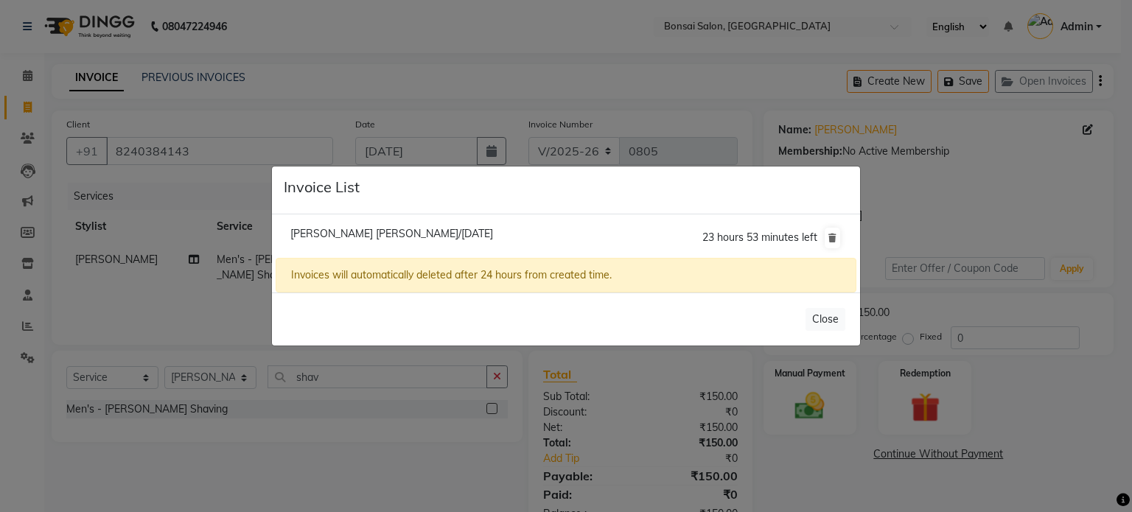
click at [310, 65] on ngb-modal-window "Invoice List [PERSON_NAME] [PERSON_NAME]/[DATE] 23 hours 53 minutes left Invoic…" at bounding box center [566, 256] width 1132 height 512
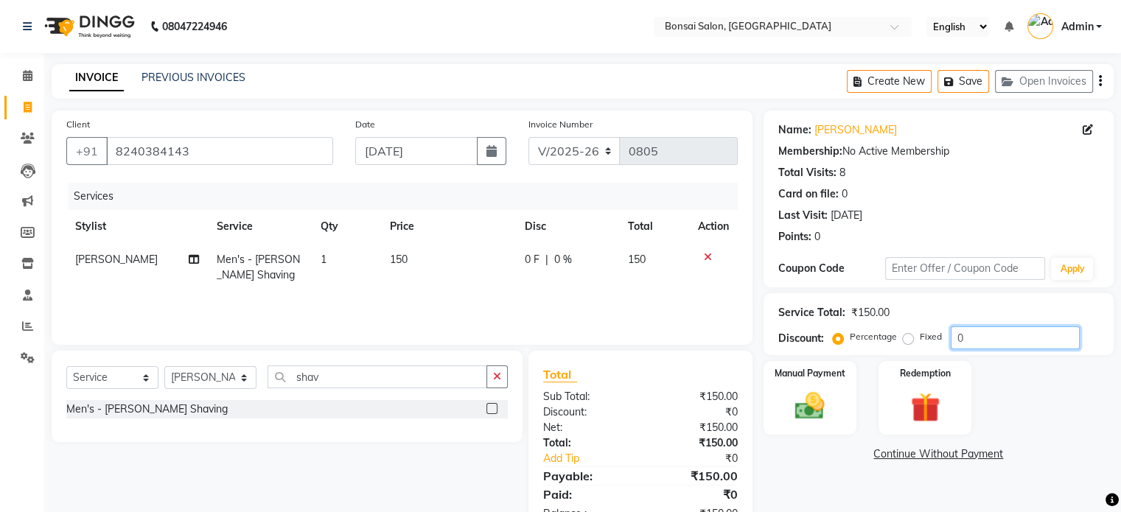
drag, startPoint x: 994, startPoint y: 335, endPoint x: 744, endPoint y: 345, distance: 250.1
click at [753, 352] on div "Client [PHONE_NUMBER] Date [DATE] Invoice Number V/2025 V/[PHONE_NUMBER] Servic…" at bounding box center [583, 324] width 1084 height 426
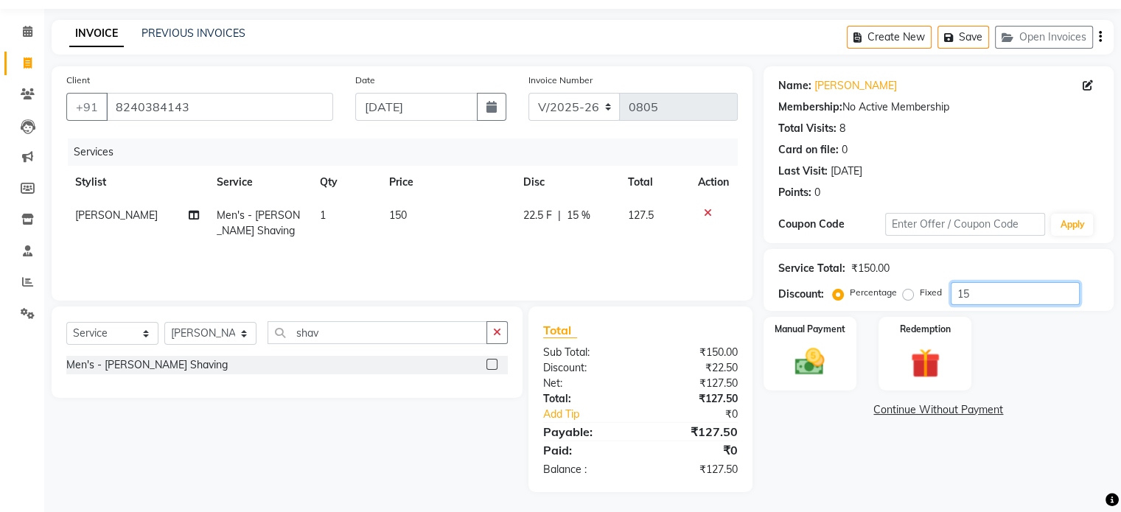
scroll to position [46, 0]
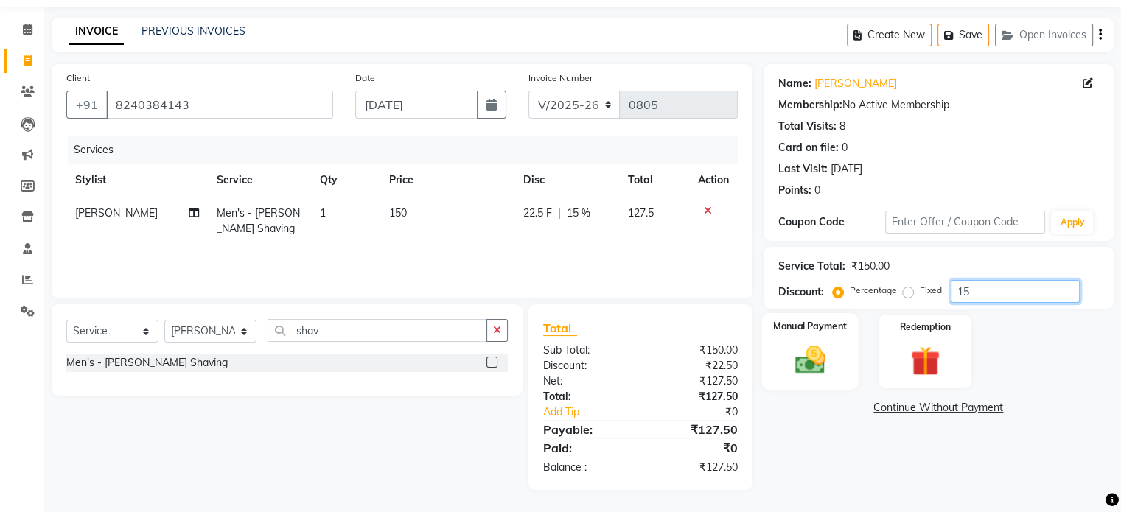
type input "15"
click at [813, 346] on img at bounding box center [809, 360] width 49 height 35
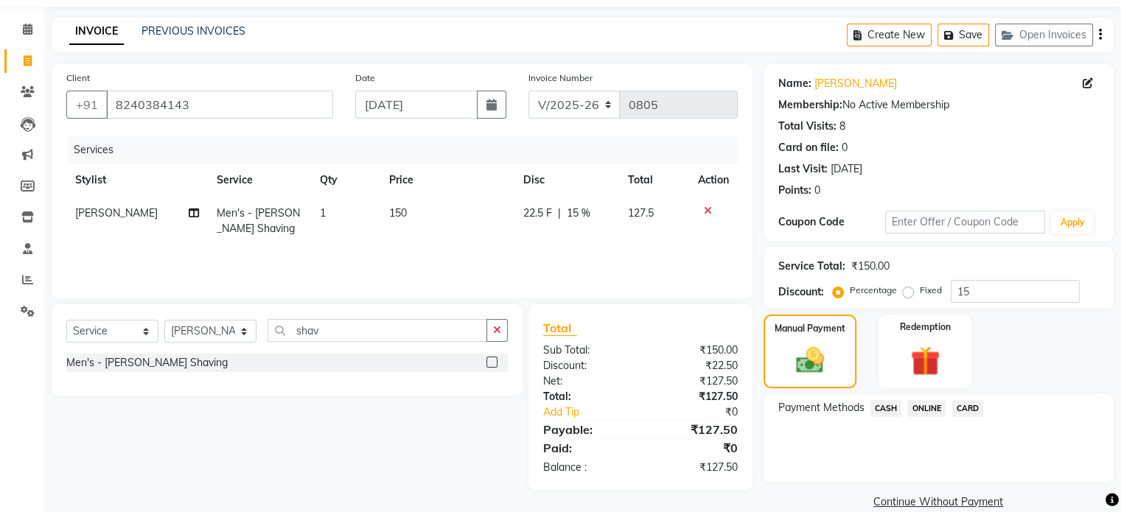
click at [876, 409] on span "CASH" at bounding box center [887, 408] width 32 height 17
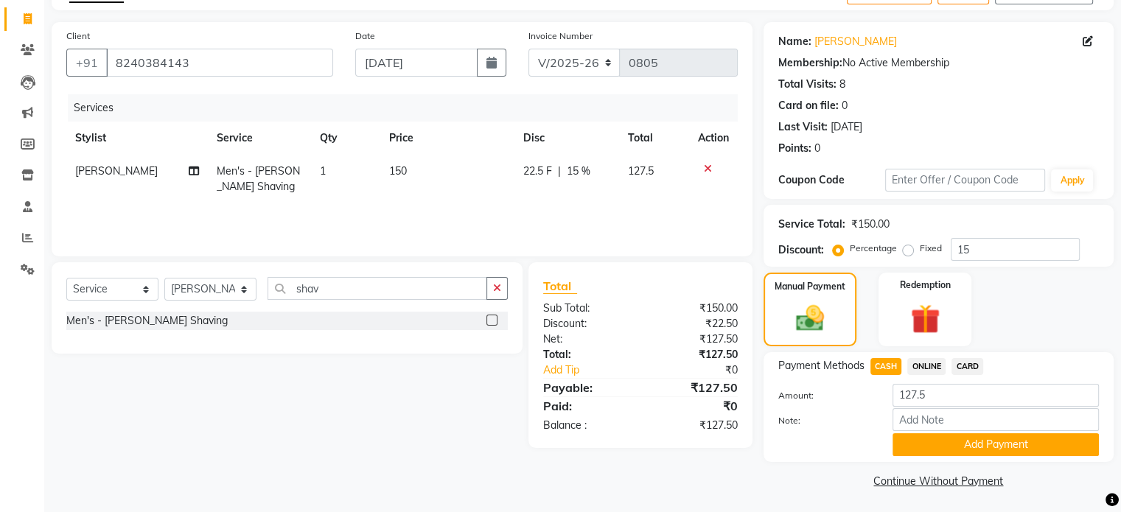
scroll to position [91, 0]
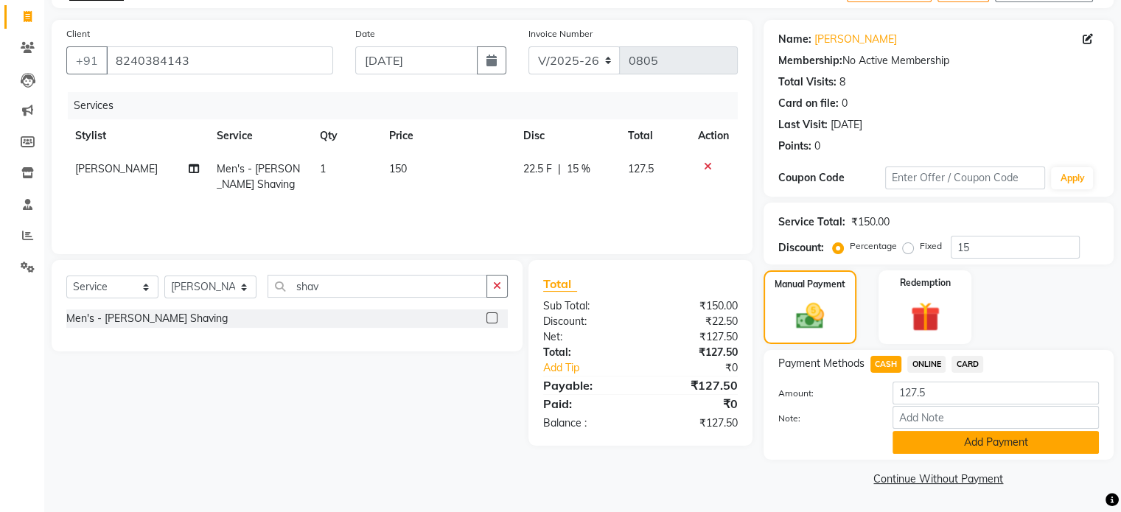
click at [921, 442] on button "Add Payment" at bounding box center [996, 442] width 206 height 23
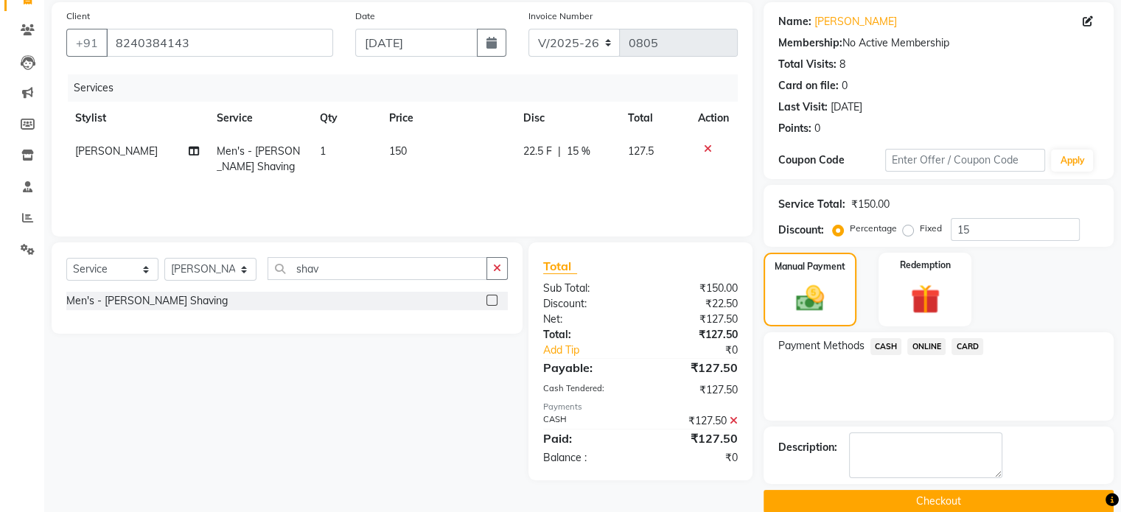
scroll to position [130, 0]
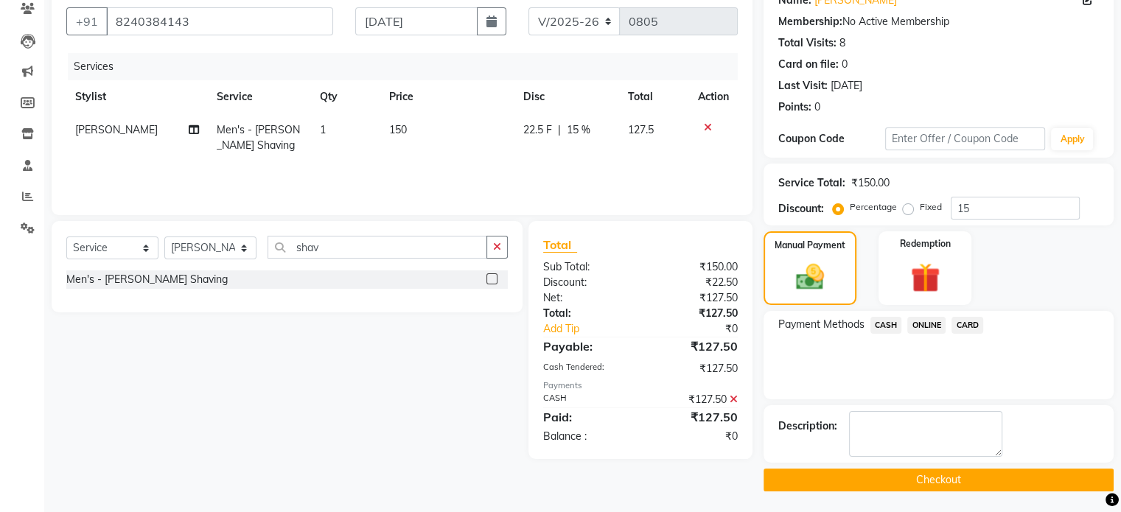
click at [902, 478] on button "Checkout" at bounding box center [939, 480] width 350 height 23
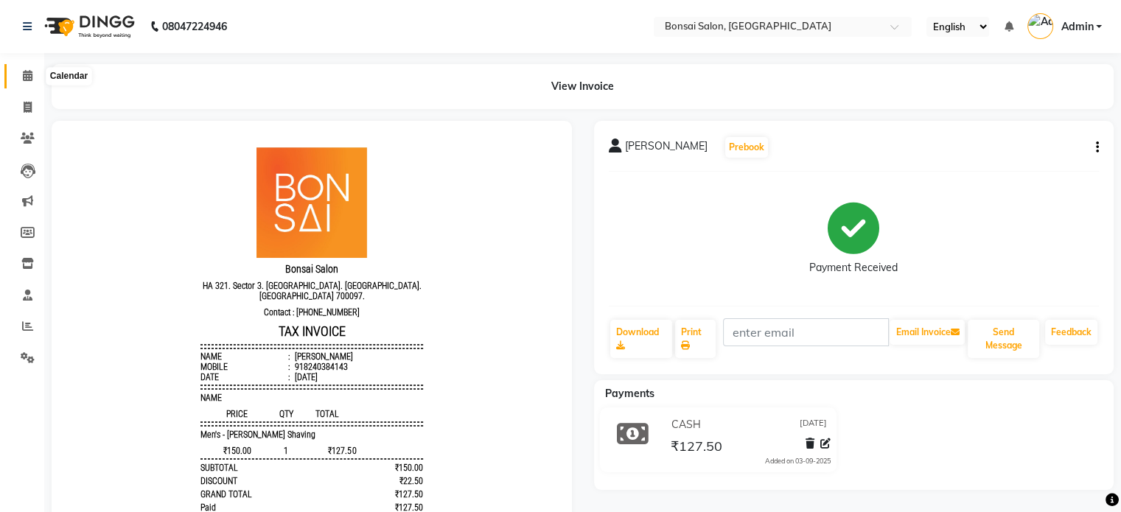
click at [28, 71] on icon at bounding box center [28, 75] width 10 height 11
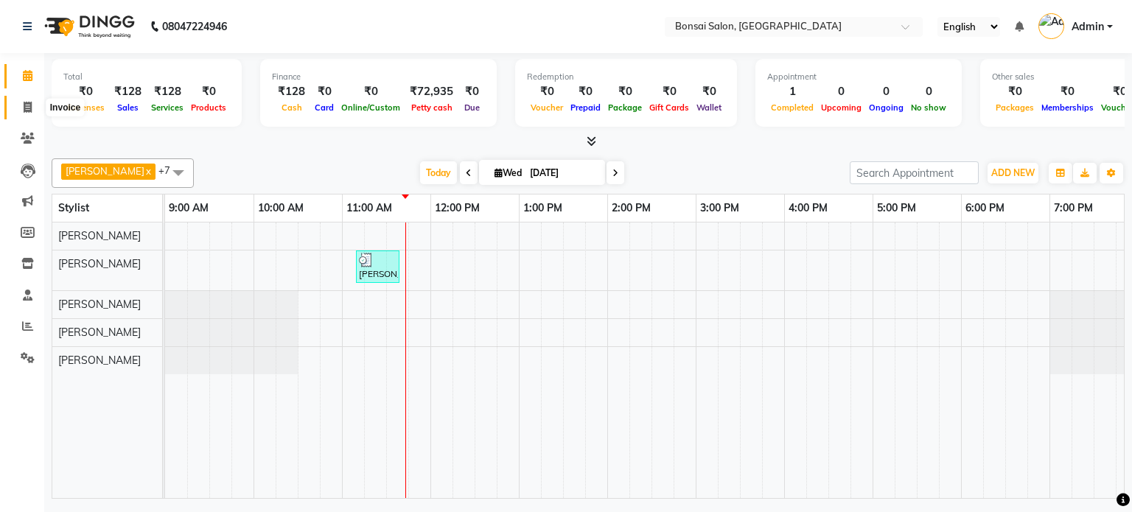
click at [26, 108] on icon at bounding box center [28, 107] width 8 height 11
select select "service"
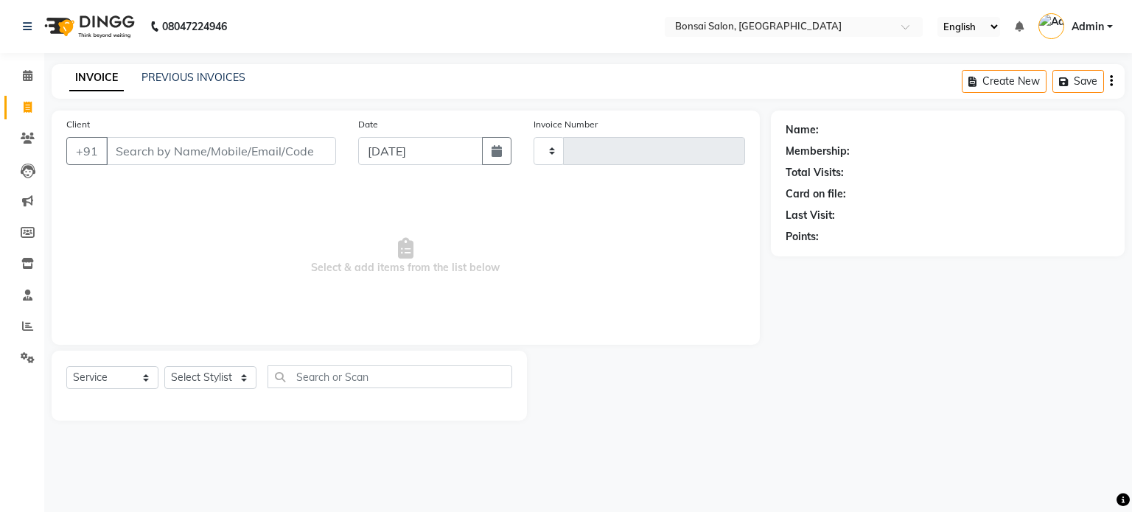
type input "0806"
select select "6719"
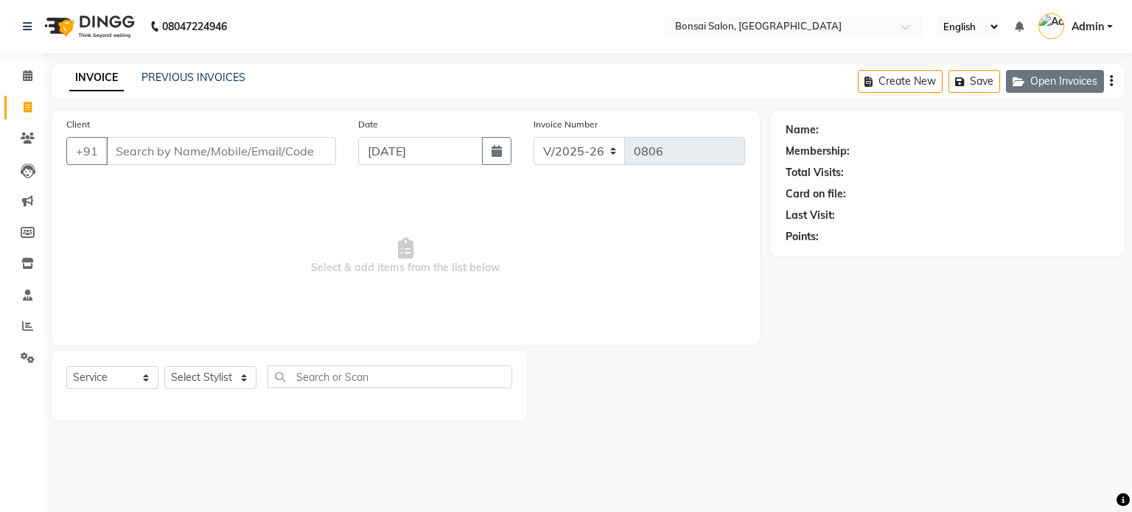
click at [1040, 85] on button "Open Invoices" at bounding box center [1055, 81] width 98 height 23
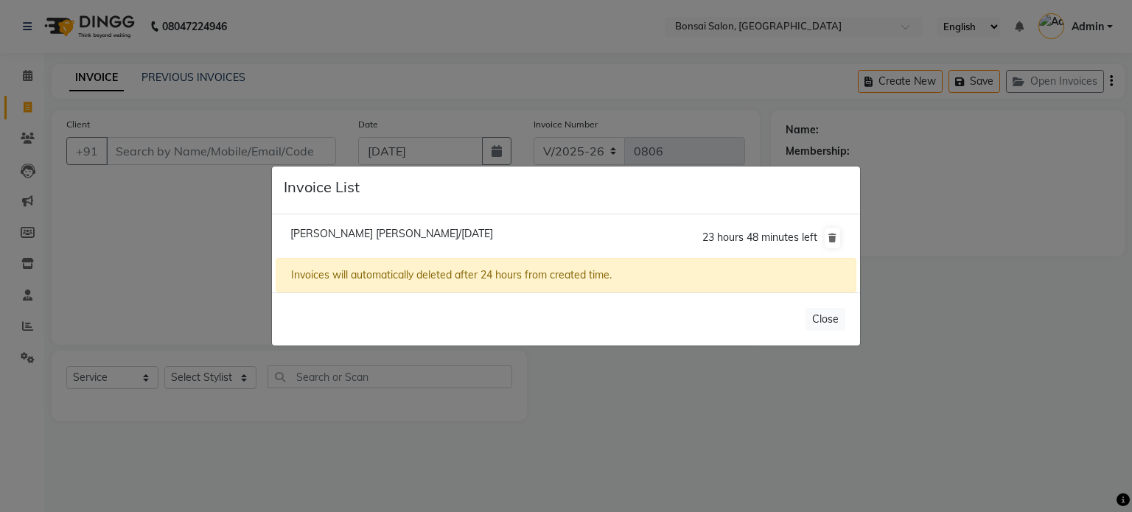
click at [358, 235] on span "[PERSON_NAME] [PERSON_NAME]/[DATE]" at bounding box center [391, 233] width 203 height 13
type input "9830467376"
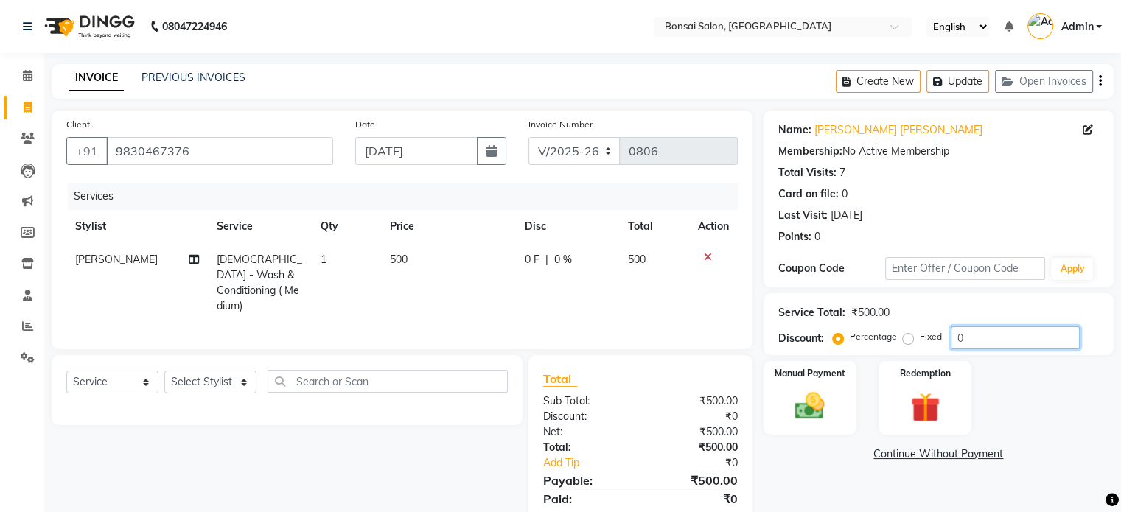
drag, startPoint x: 997, startPoint y: 337, endPoint x: 868, endPoint y: 374, distance: 134.2
click at [868, 374] on div "Name: [PERSON_NAME] [PERSON_NAME] Membership: No Active Membership Total Visits…" at bounding box center [944, 326] width 361 height 430
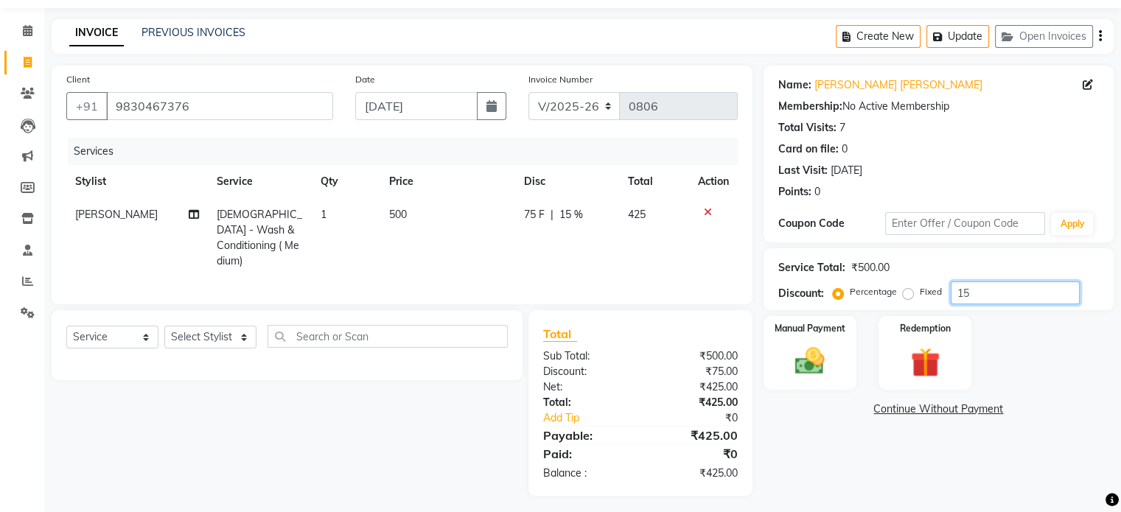
scroll to position [46, 0]
type input "15"
click at [812, 356] on img at bounding box center [809, 360] width 49 height 35
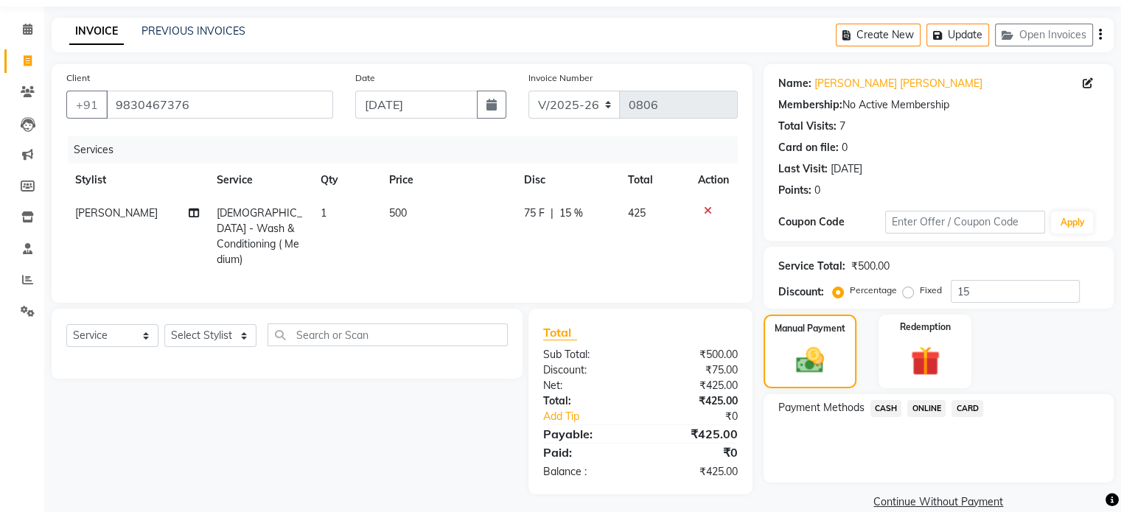
click at [880, 403] on span "CASH" at bounding box center [887, 408] width 32 height 17
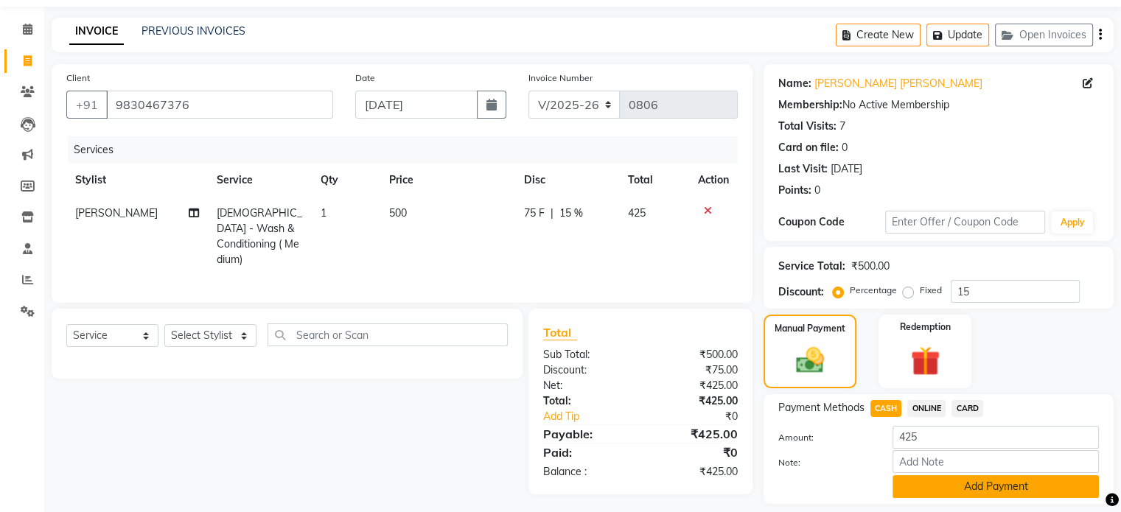
click at [952, 487] on button "Add Payment" at bounding box center [996, 486] width 206 height 23
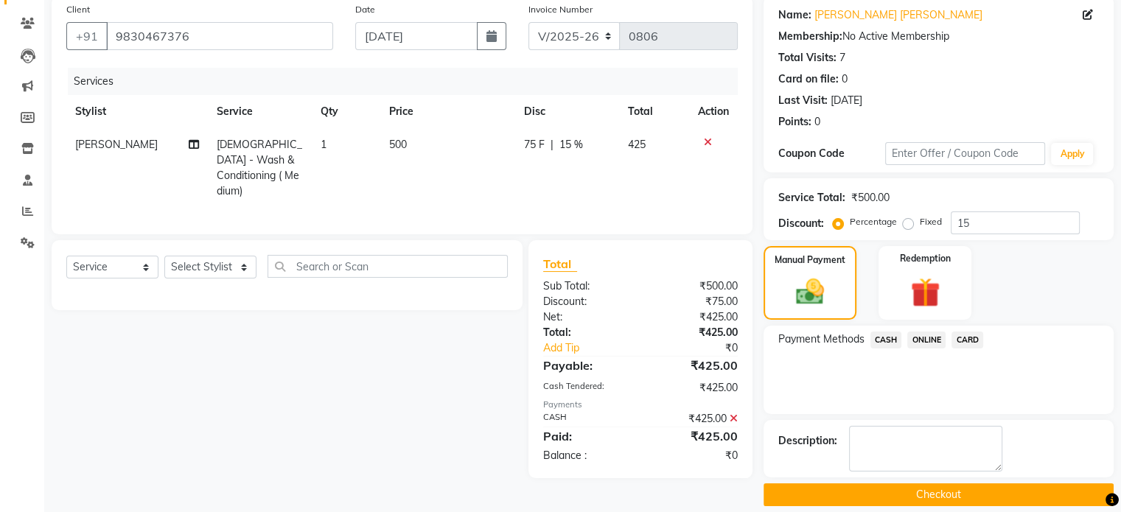
scroll to position [130, 0]
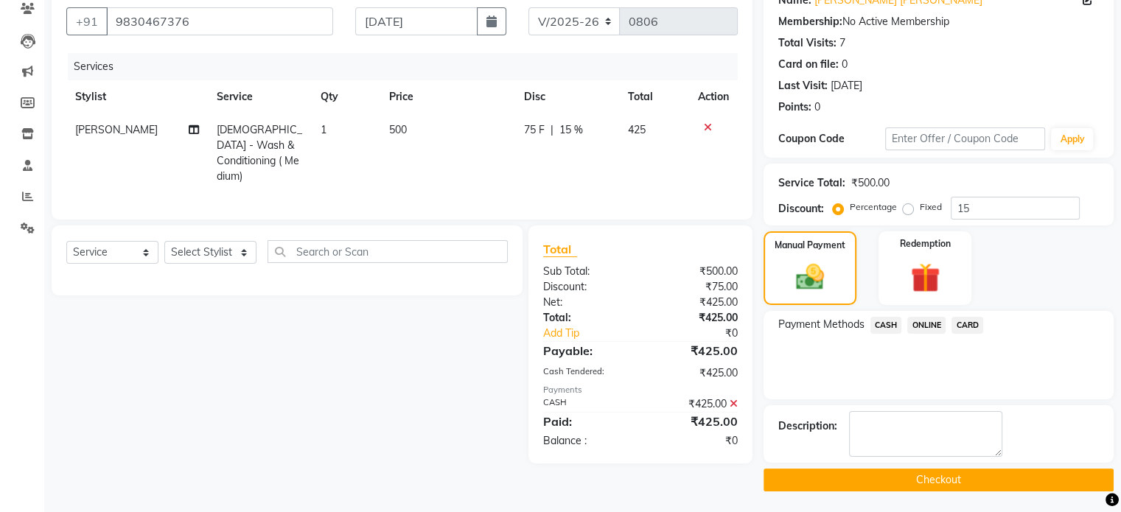
click at [896, 477] on button "Checkout" at bounding box center [939, 480] width 350 height 23
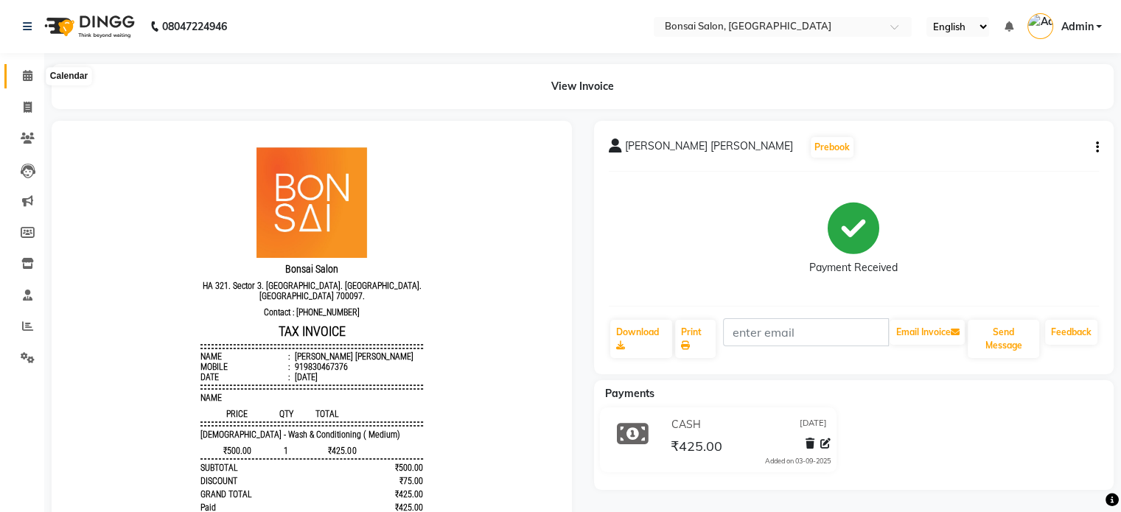
click at [31, 72] on icon at bounding box center [28, 75] width 10 height 11
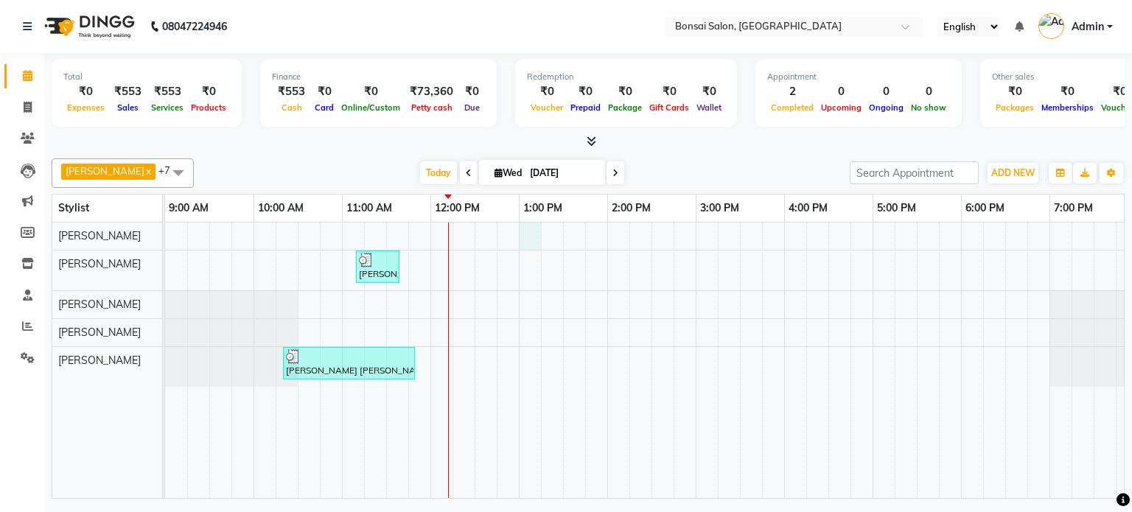
click at [525, 239] on div "[PERSON_NAME], TK01, 11:10 AM-11:40 AM, Men's - [PERSON_NAME] Shaving [PERSON_N…" at bounding box center [651, 361] width 973 height 276
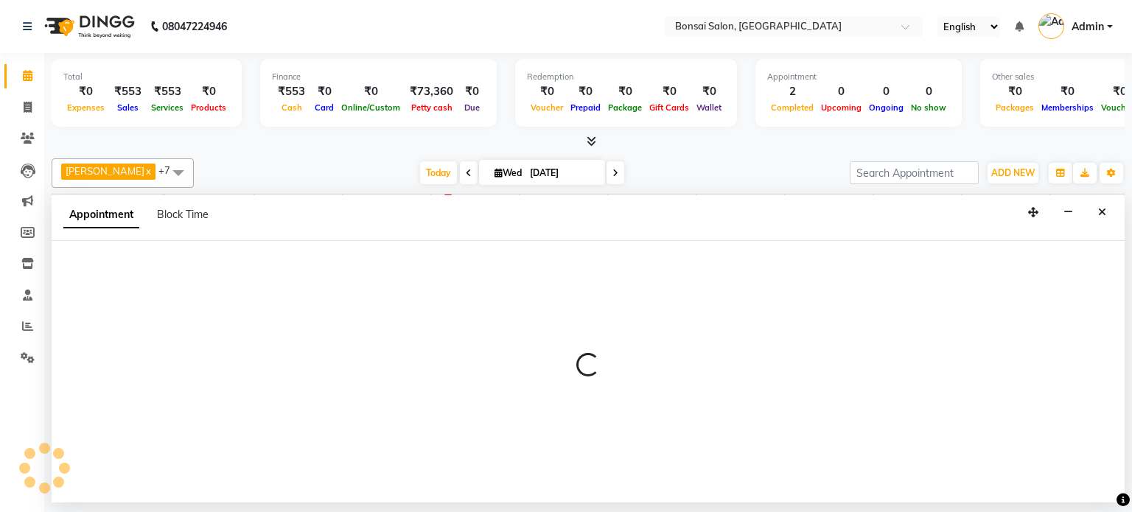
select select "53173"
select select "780"
select select "tentative"
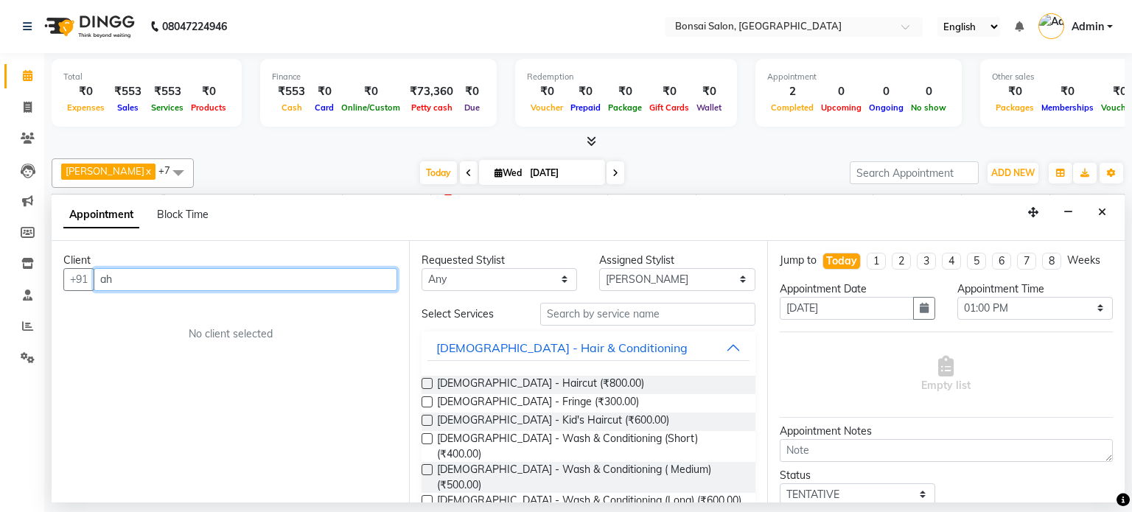
type input "a"
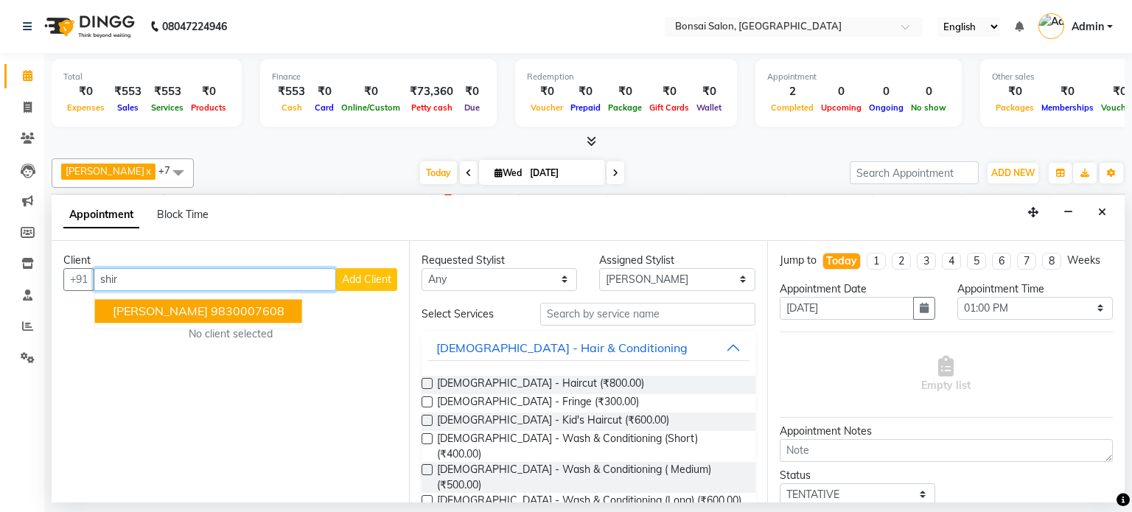
click at [211, 312] on ngb-highlight "9830007608" at bounding box center [248, 311] width 74 height 15
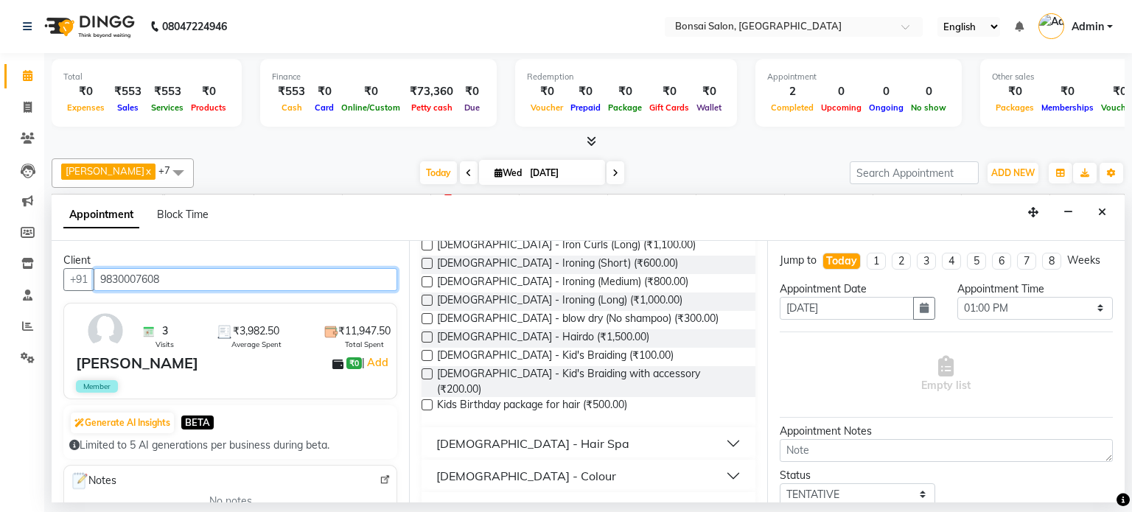
scroll to position [369, 0]
type input "9830007608"
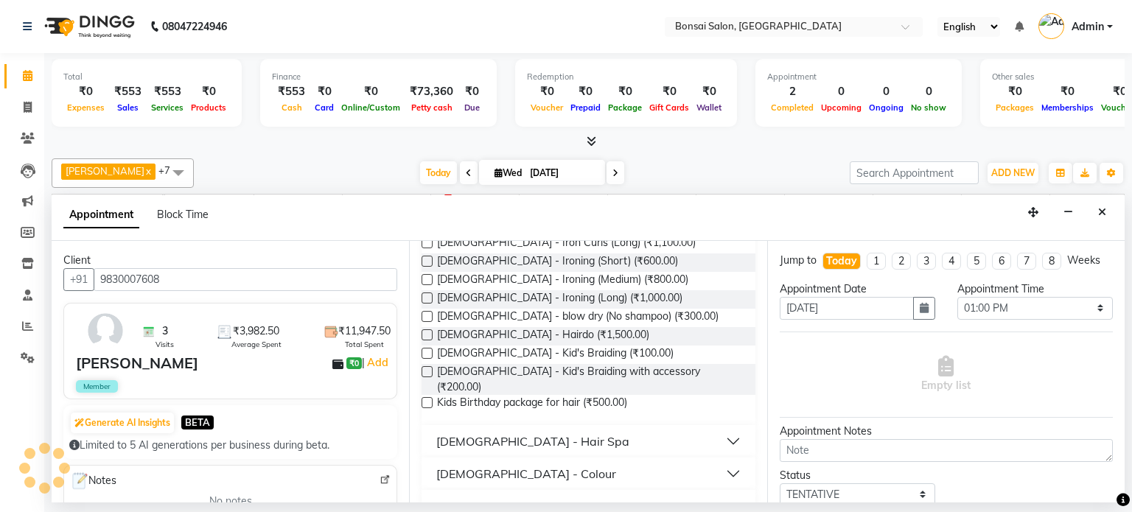
click at [544, 461] on button "[DEMOGRAPHIC_DATA] - Colour" at bounding box center [588, 474] width 321 height 27
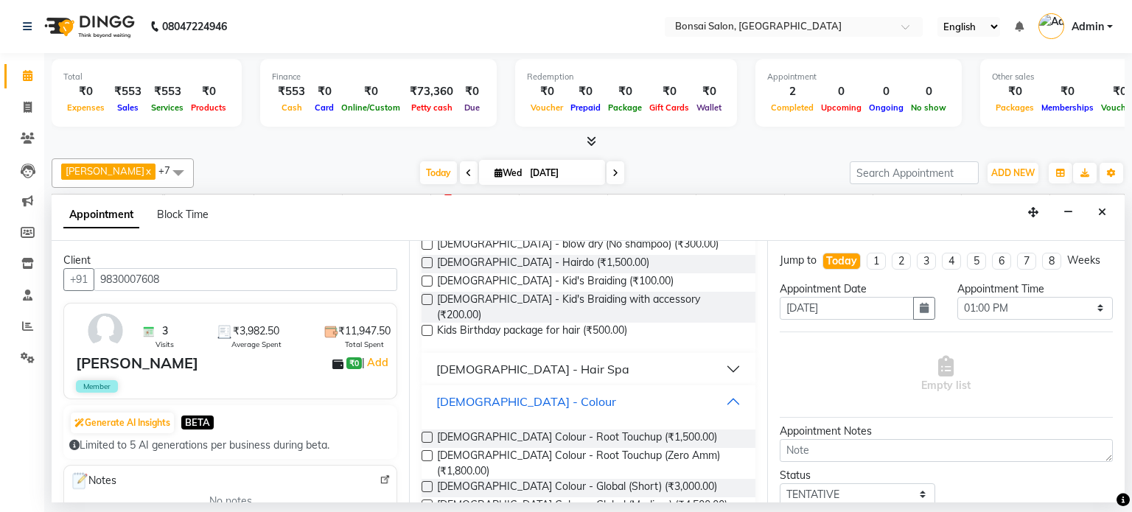
scroll to position [442, 0]
click at [428, 498] on label at bounding box center [427, 503] width 11 height 11
click at [428, 500] on input "checkbox" at bounding box center [427, 505] width 10 height 10
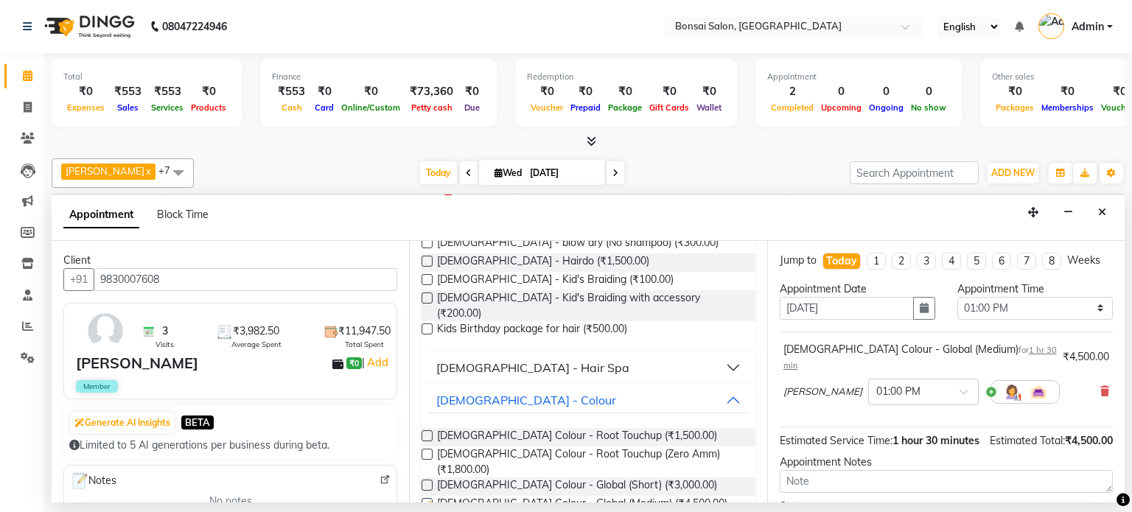
checkbox input "false"
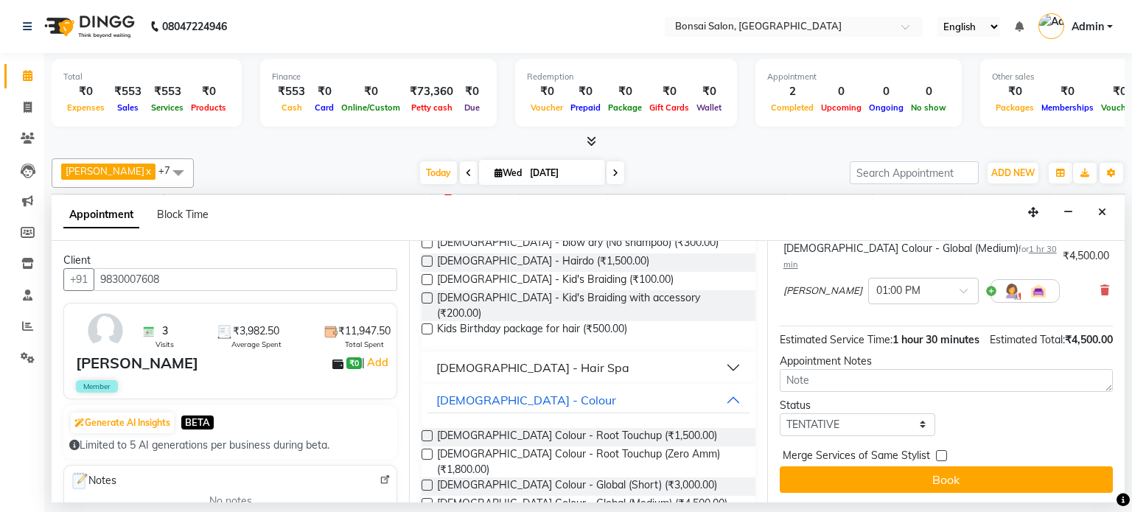
scroll to position [102, 0]
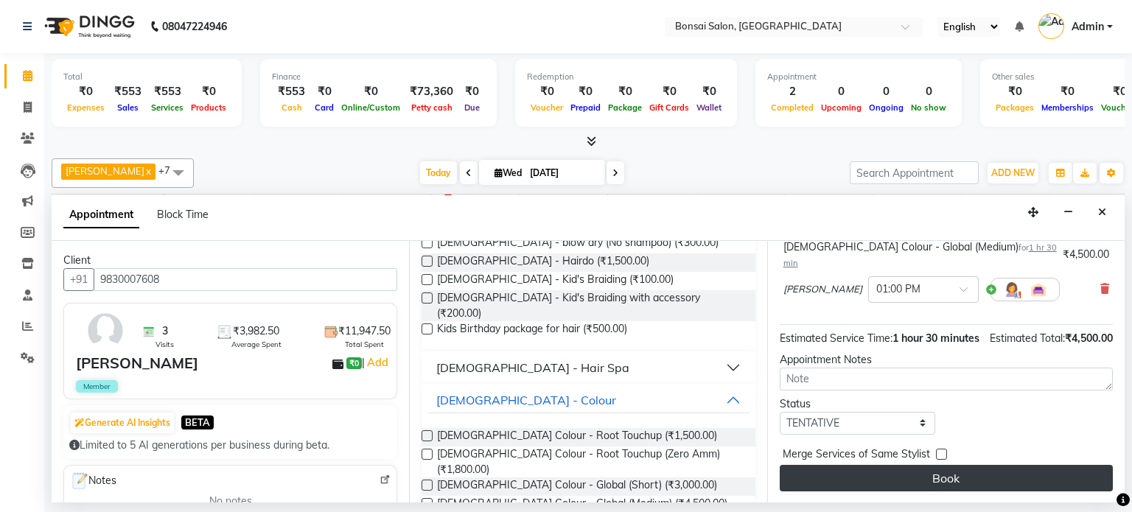
click at [846, 483] on button "Book" at bounding box center [946, 478] width 333 height 27
